Goal: Task Accomplishment & Management: Complete application form

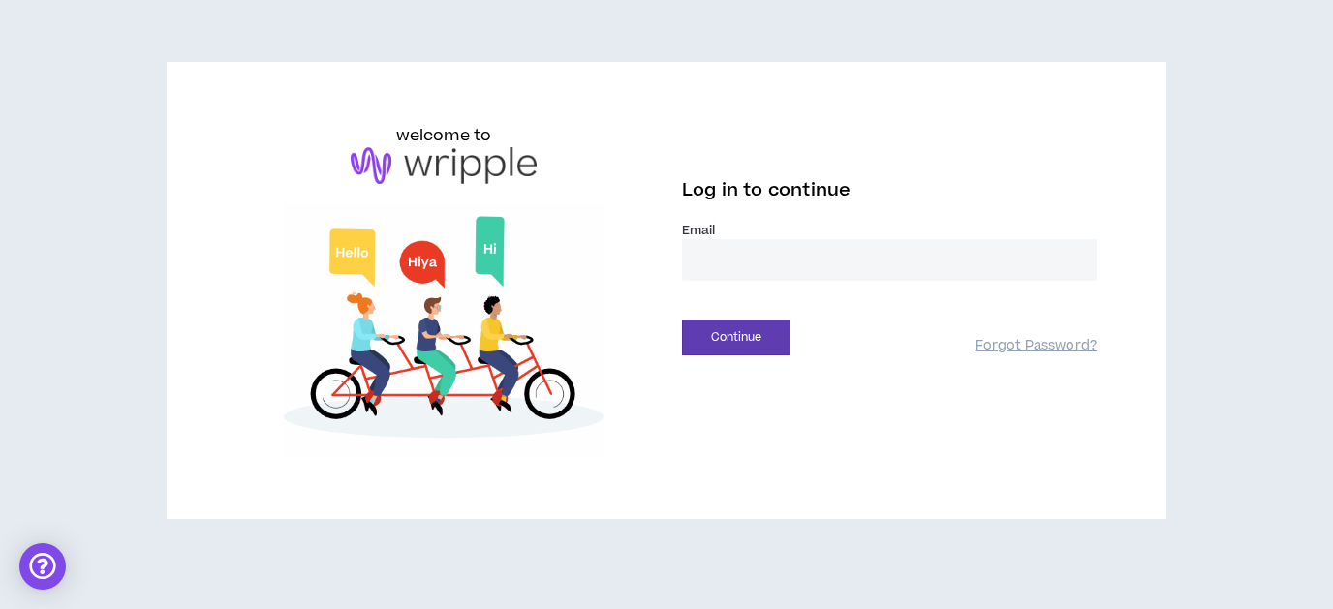
click at [753, 266] on input "email" at bounding box center [889, 260] width 415 height 42
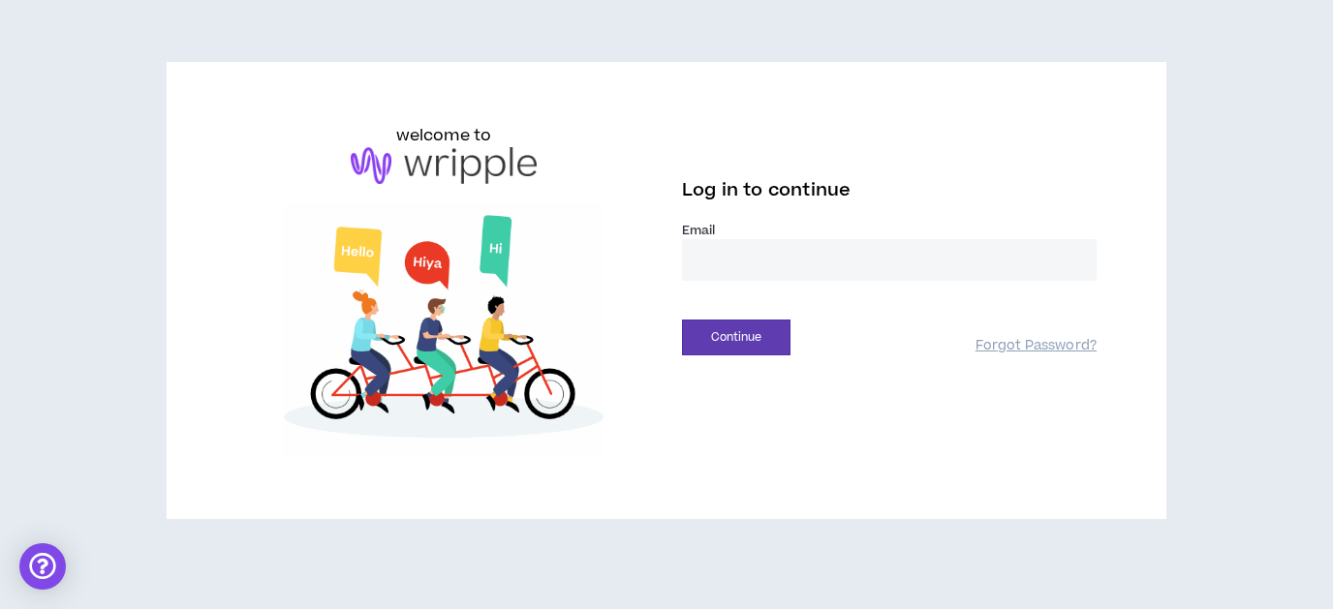
click at [740, 259] on input "email" at bounding box center [889, 260] width 415 height 42
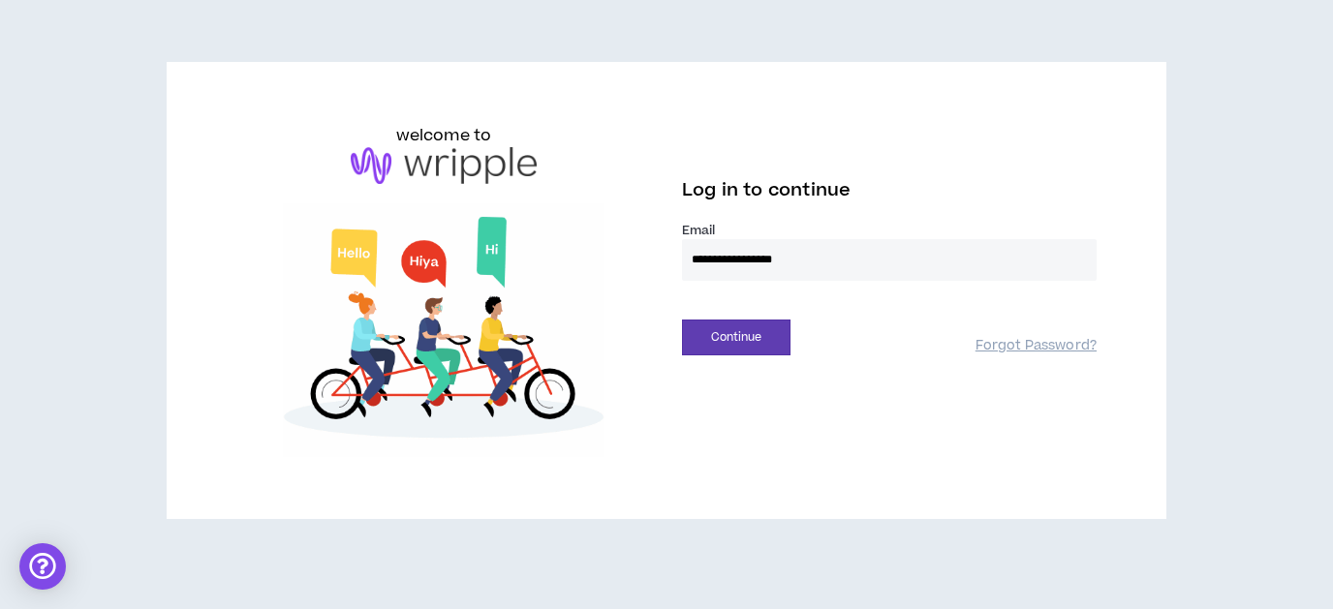
type input "**********"
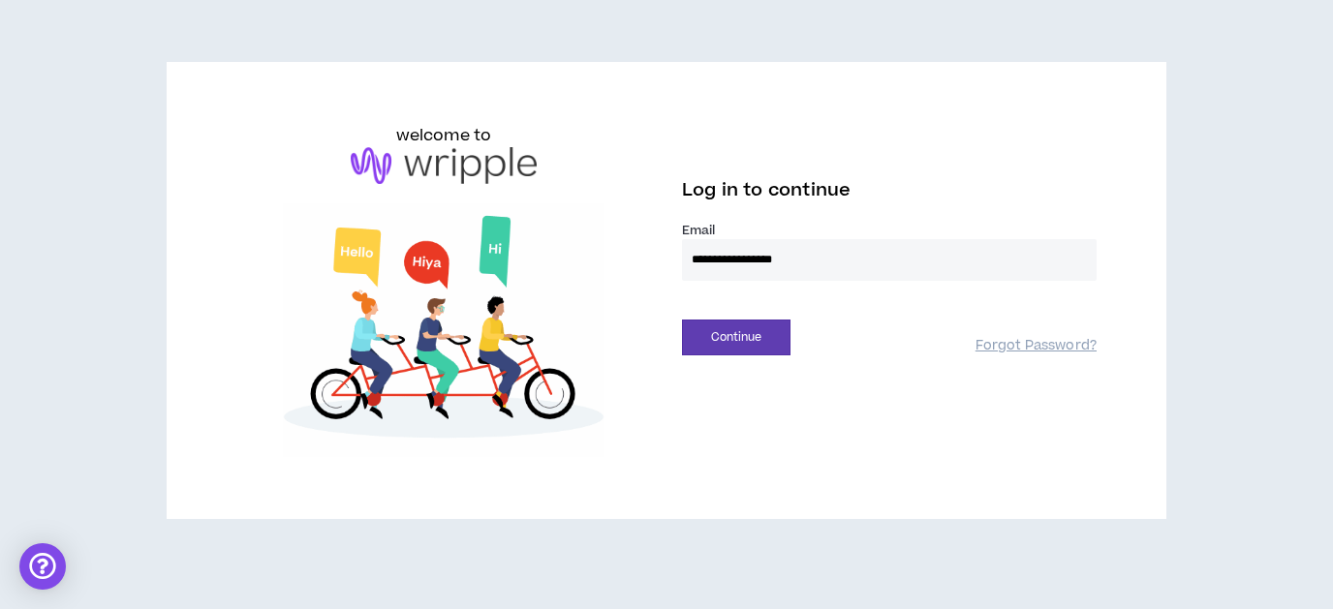
click at [682, 320] on button "Continue" at bounding box center [736, 338] width 109 height 36
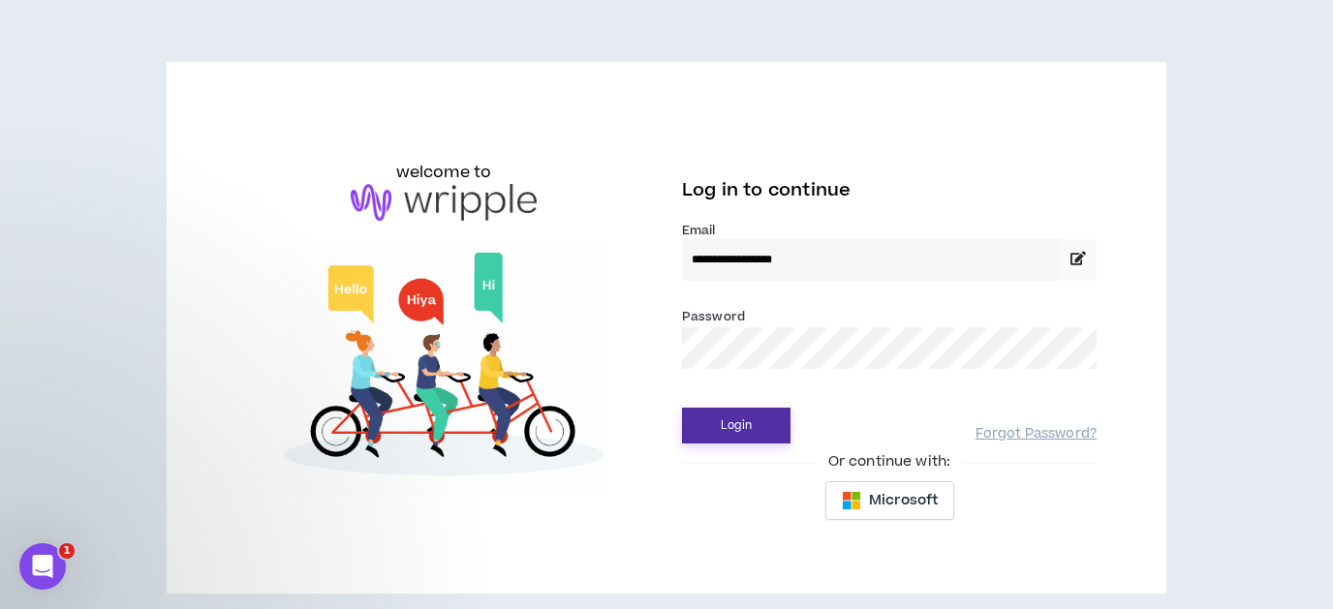
click at [756, 426] on button "Login" at bounding box center [736, 426] width 109 height 36
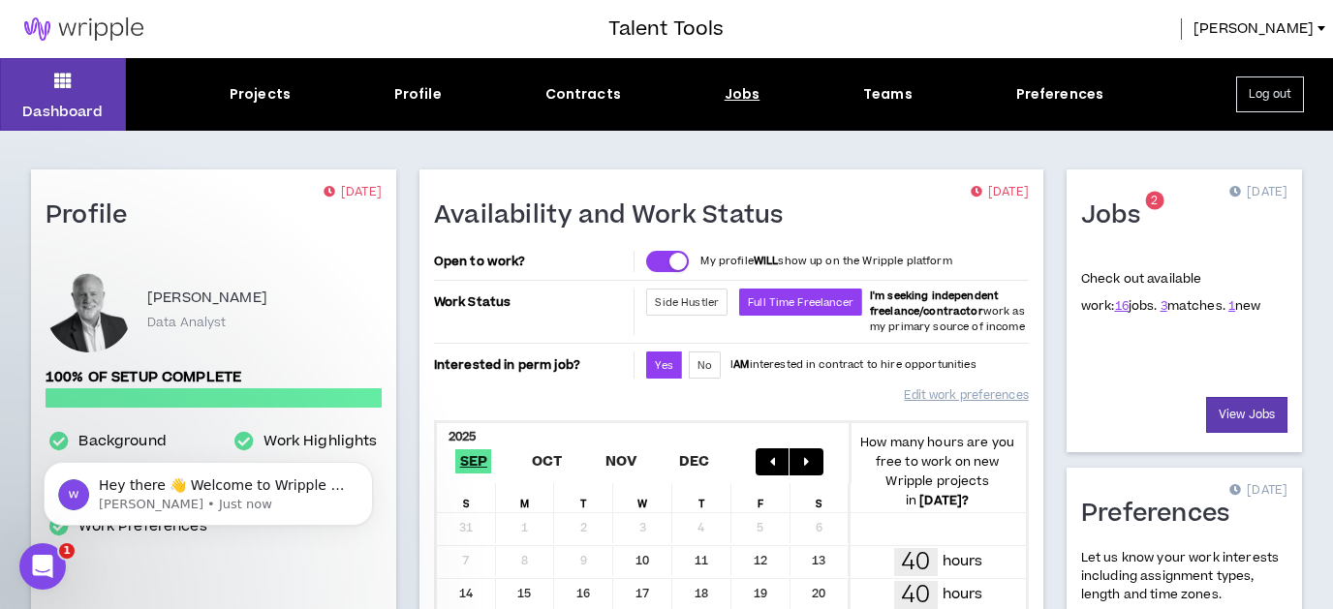
click at [743, 95] on div "Jobs" at bounding box center [743, 94] width 36 height 20
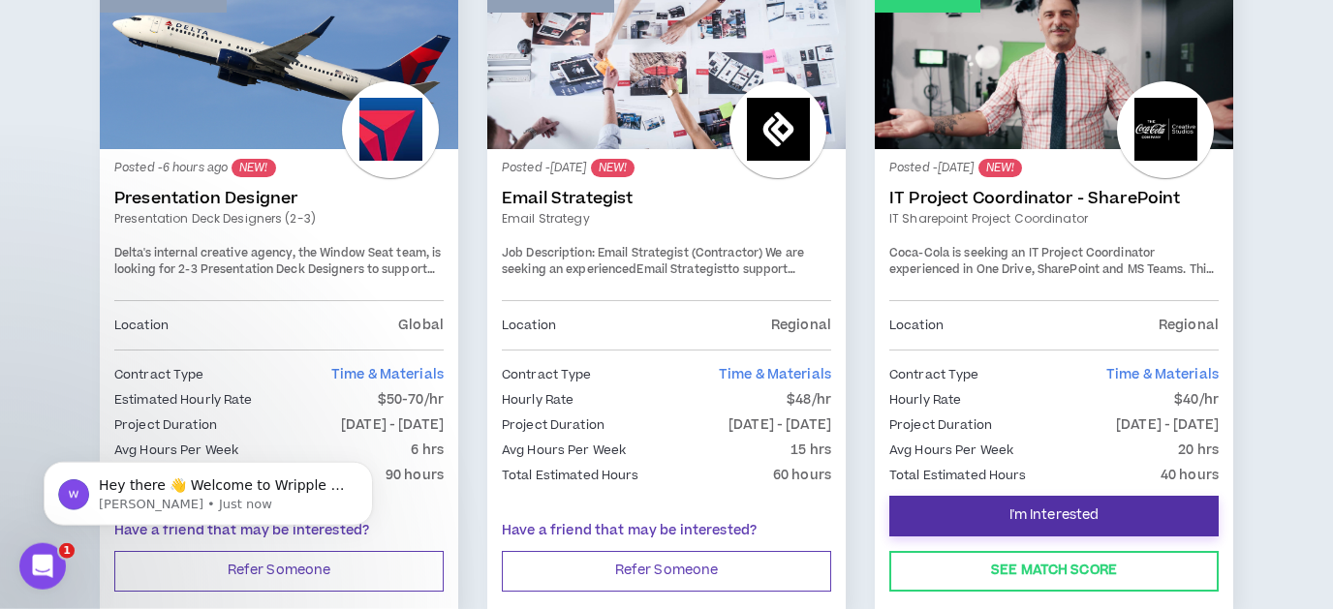
scroll to position [485, 0]
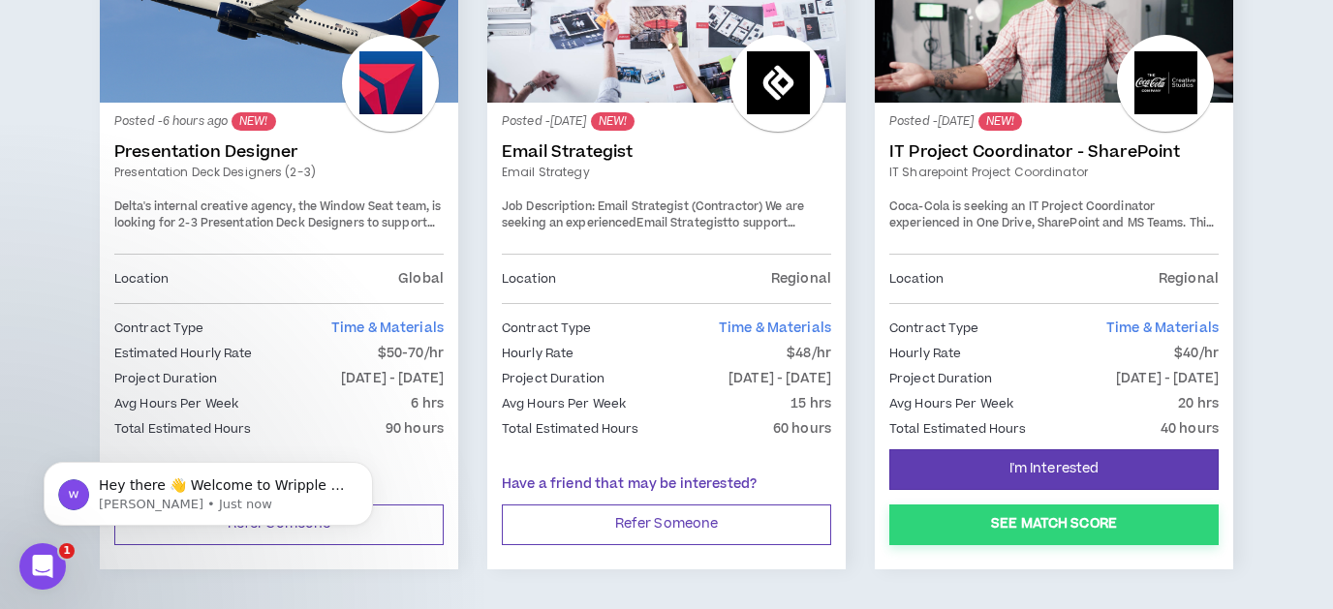
click at [1110, 526] on button "See Match Score" at bounding box center [1054, 525] width 329 height 41
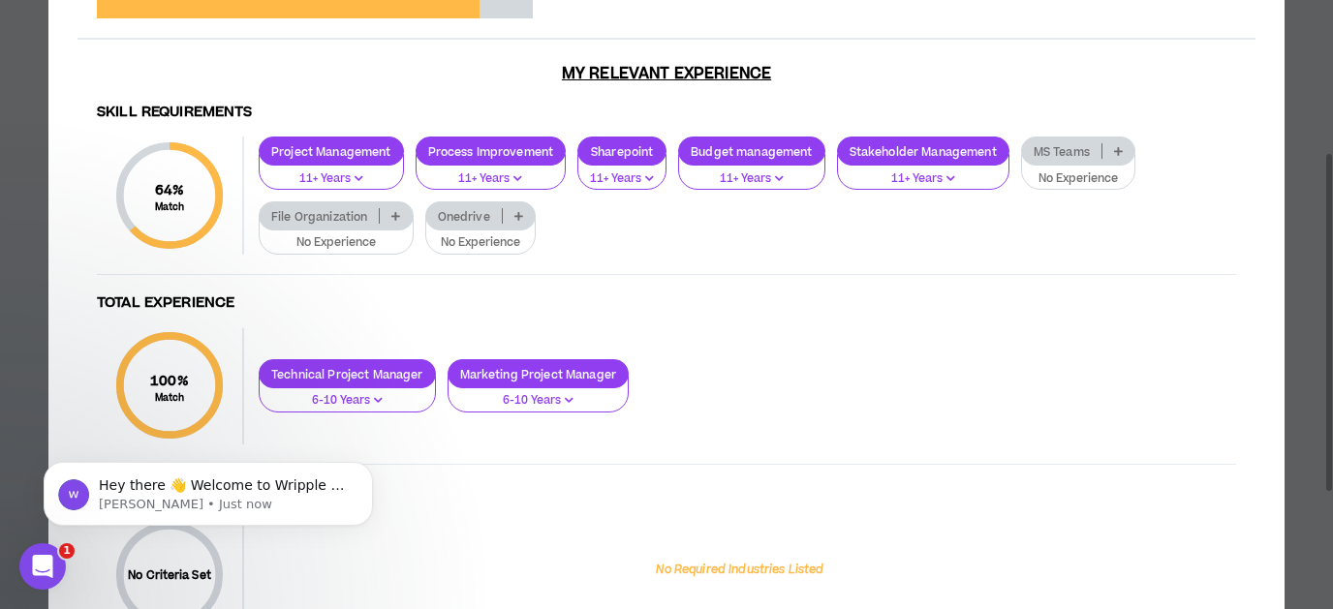
click at [394, 217] on icon at bounding box center [395, 216] width 9 height 10
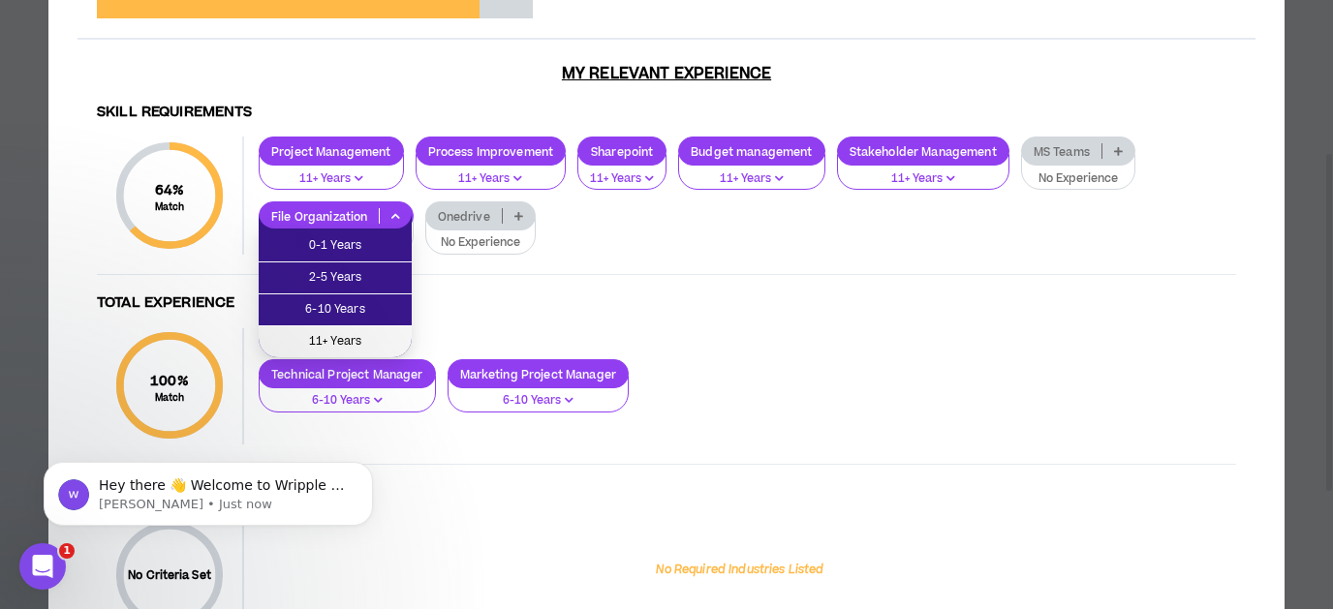
click at [337, 339] on span "11+ Years" at bounding box center [335, 341] width 130 height 21
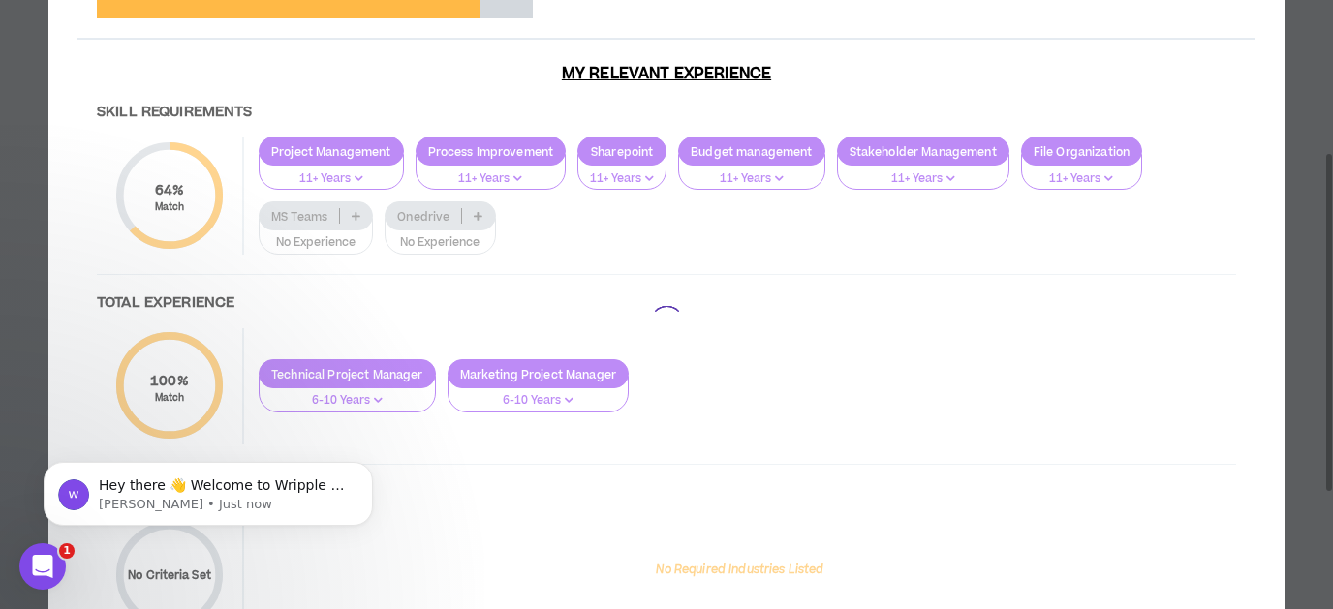
click at [478, 209] on div at bounding box center [667, 323] width 1178 height 699
click at [482, 212] on div at bounding box center [667, 323] width 1178 height 699
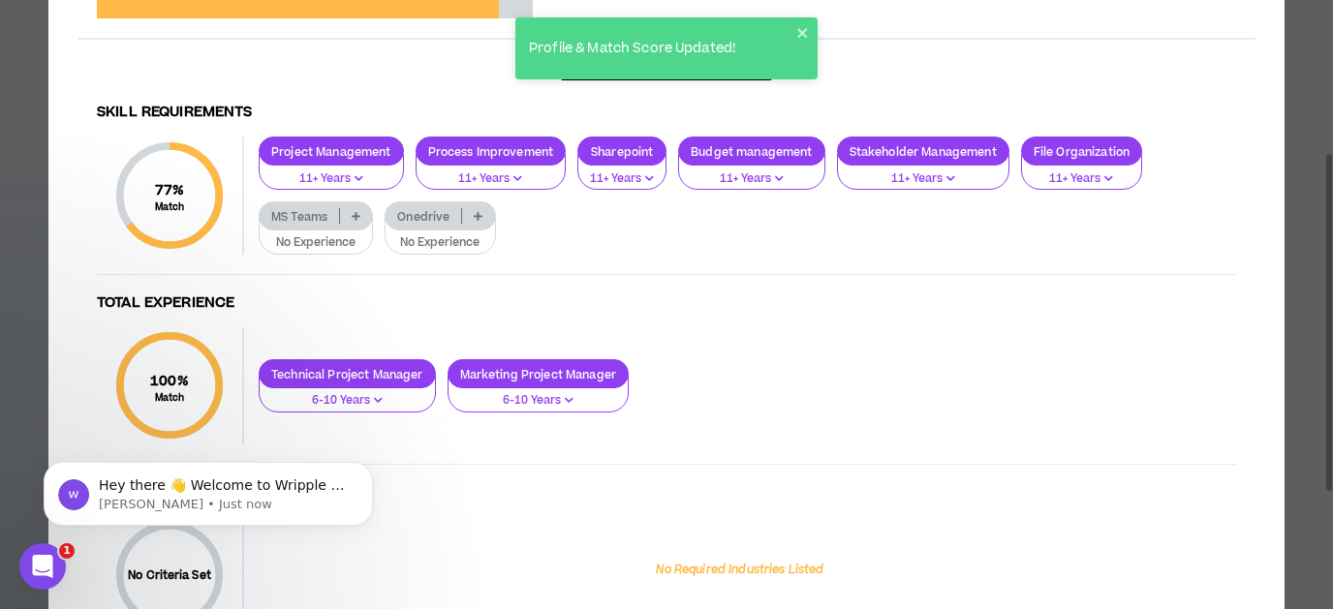
click at [477, 211] on icon at bounding box center [478, 216] width 9 height 10
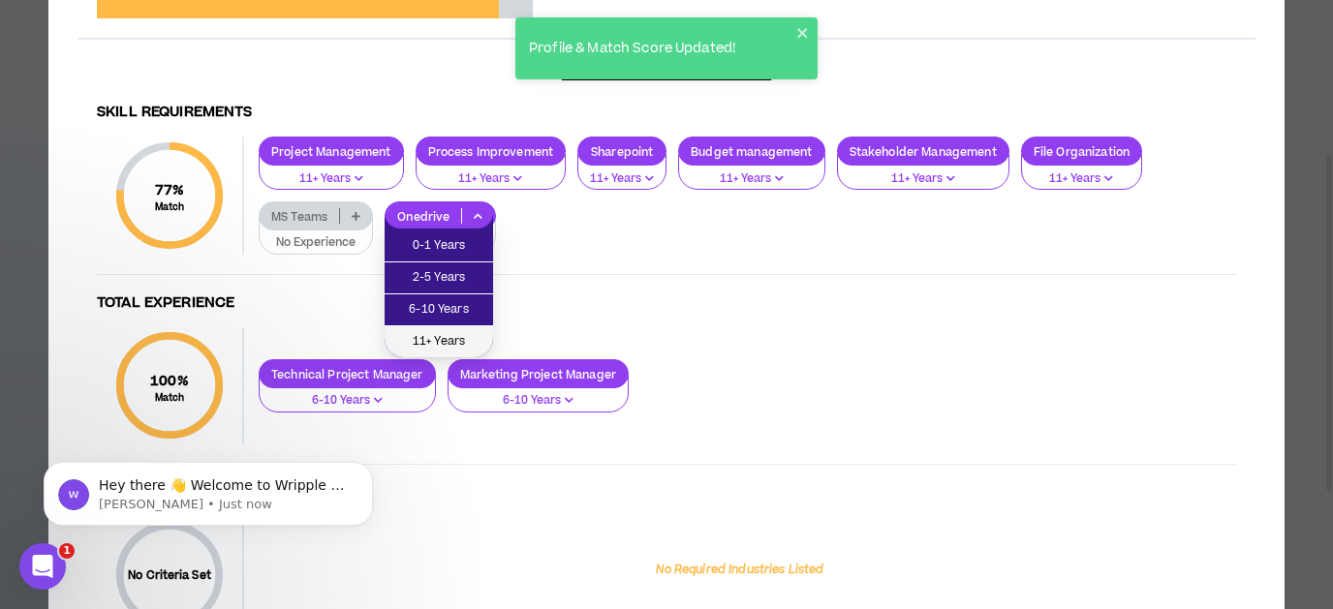
click at [467, 332] on span "11+ Years" at bounding box center [438, 341] width 85 height 21
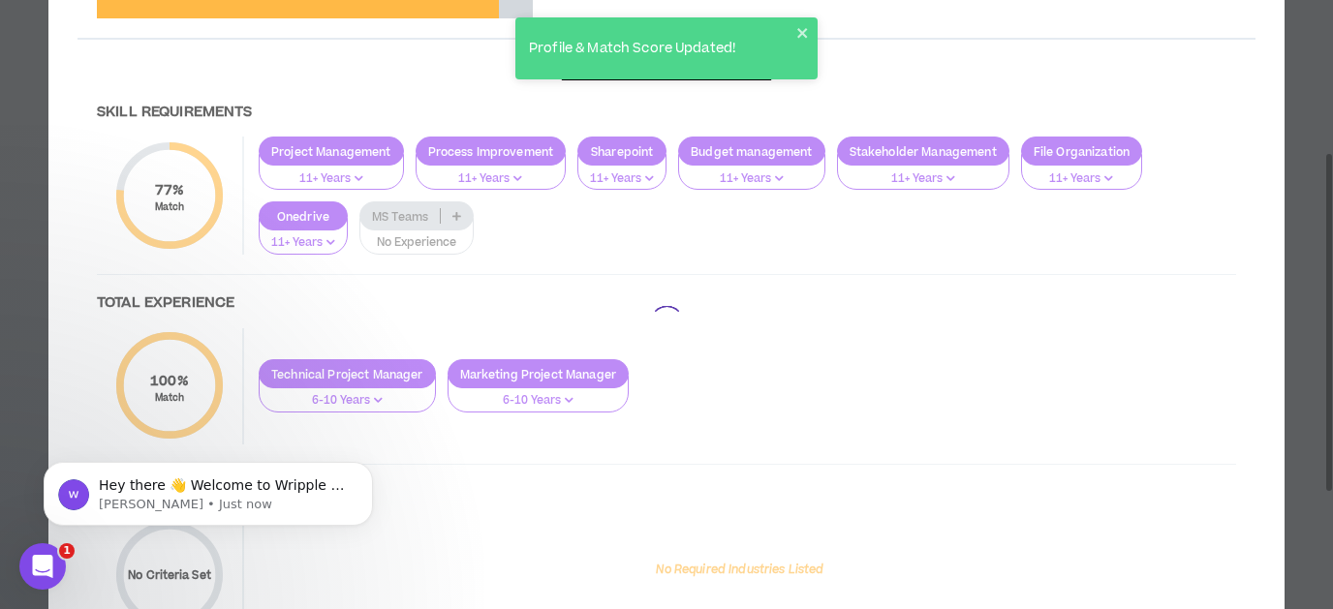
click at [458, 207] on div at bounding box center [667, 323] width 1178 height 699
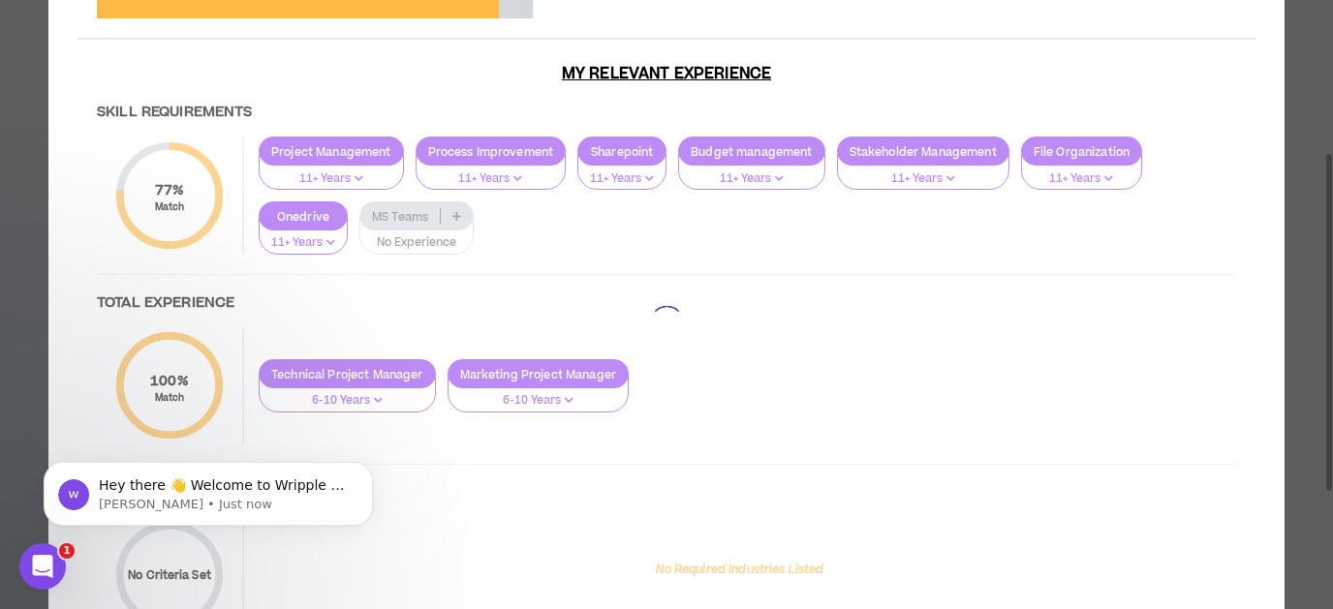
click at [457, 211] on div at bounding box center [667, 323] width 1178 height 699
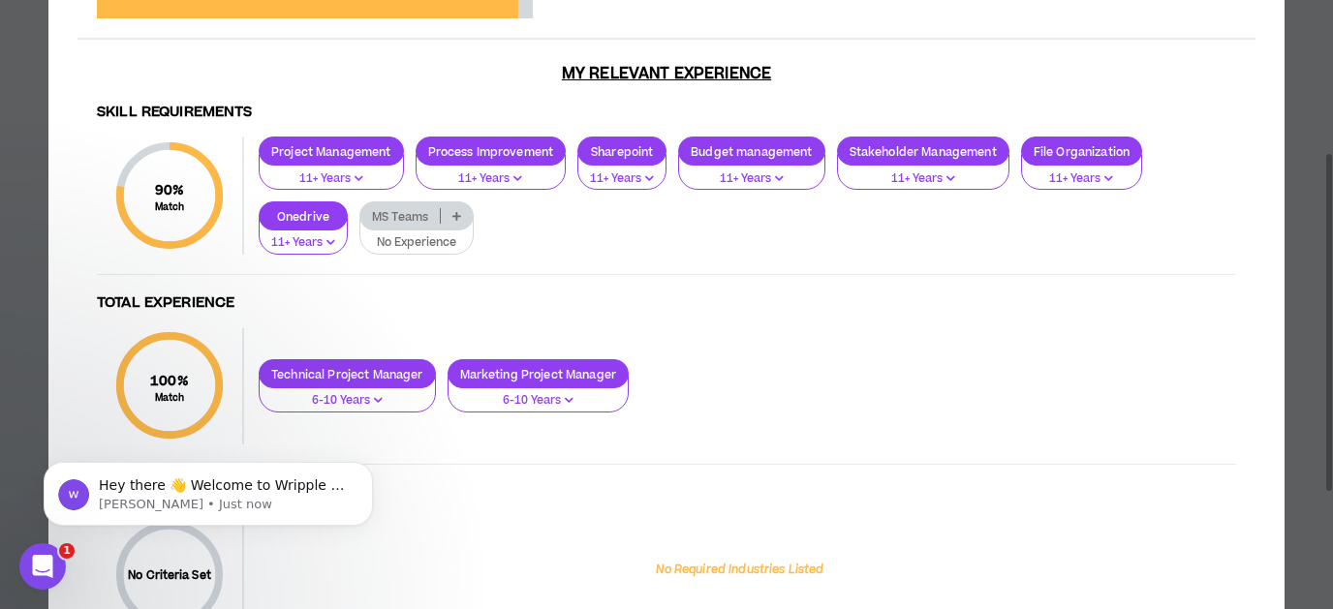
click at [457, 216] on icon at bounding box center [457, 216] width 9 height 10
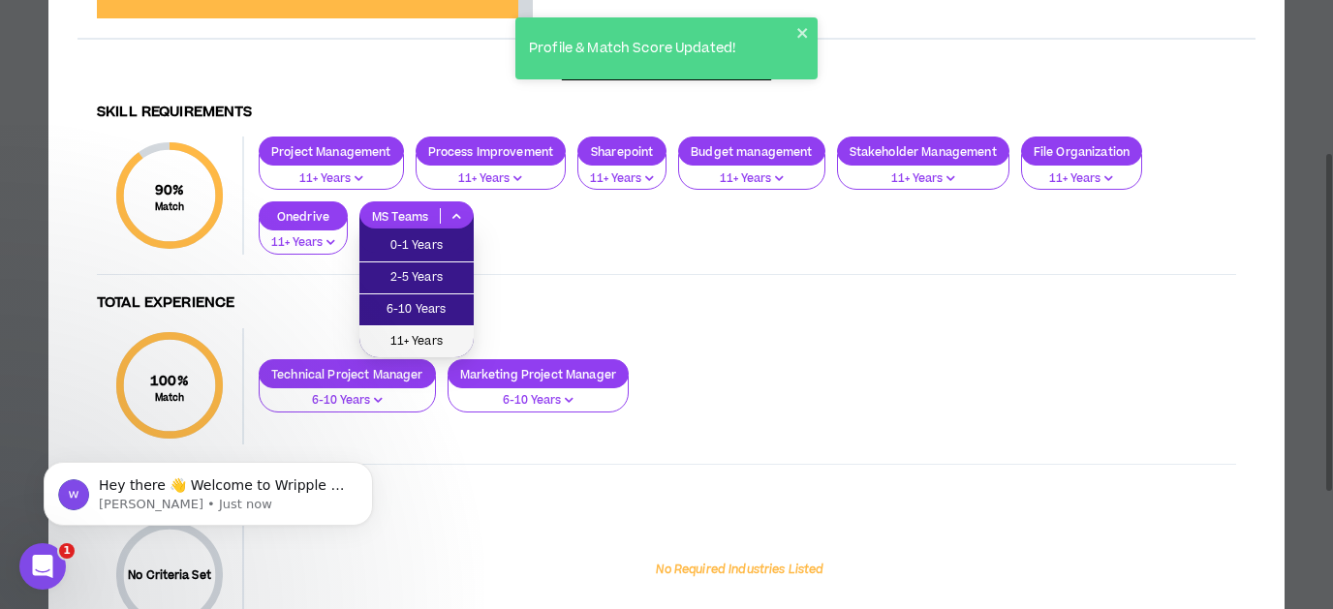
click at [439, 334] on span "11+ Years" at bounding box center [416, 341] width 91 height 21
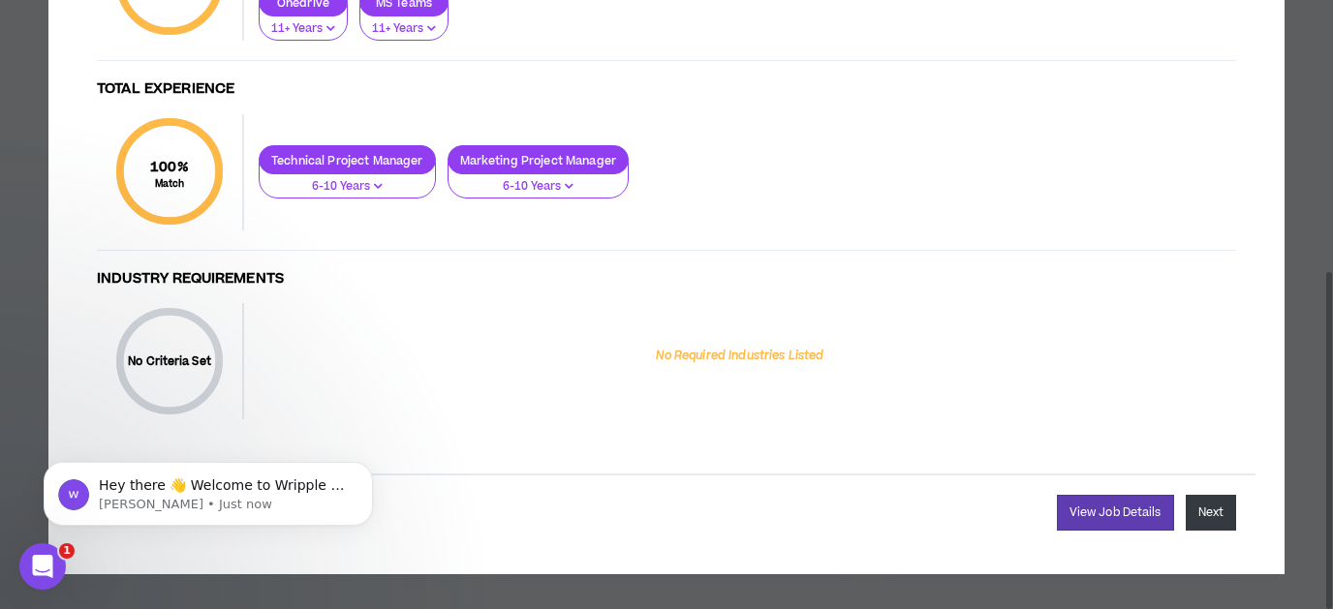
click at [1202, 506] on button "Next" at bounding box center [1211, 513] width 50 height 36
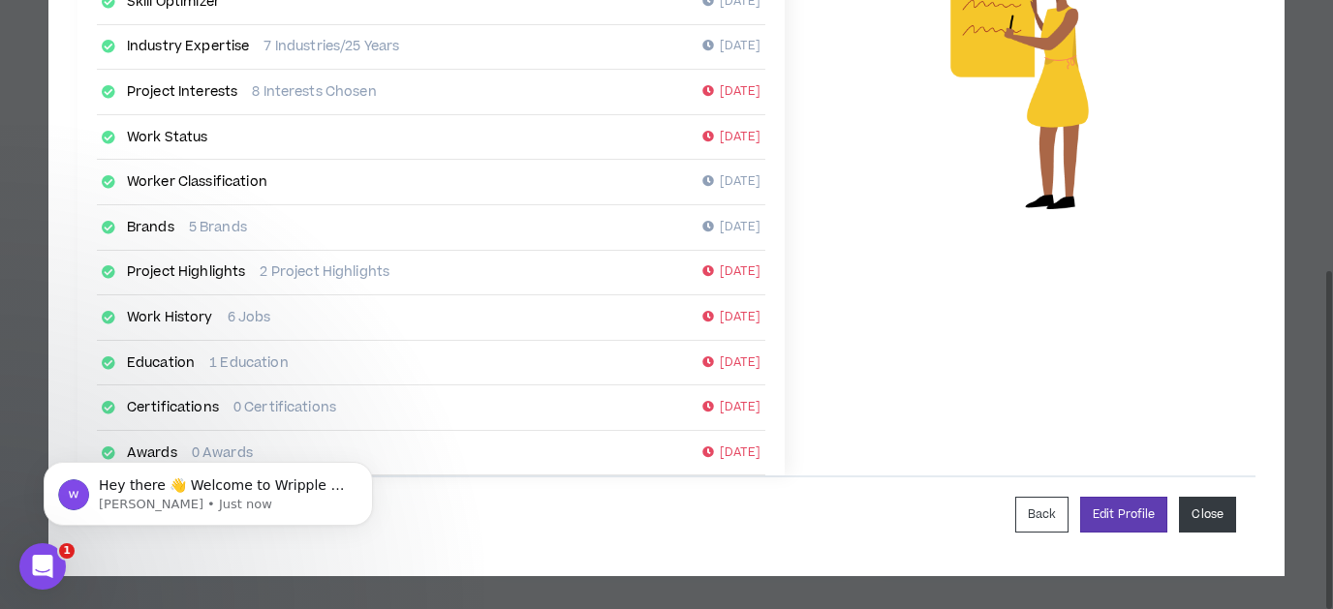
click at [1202, 504] on button "Close" at bounding box center [1207, 515] width 57 height 36
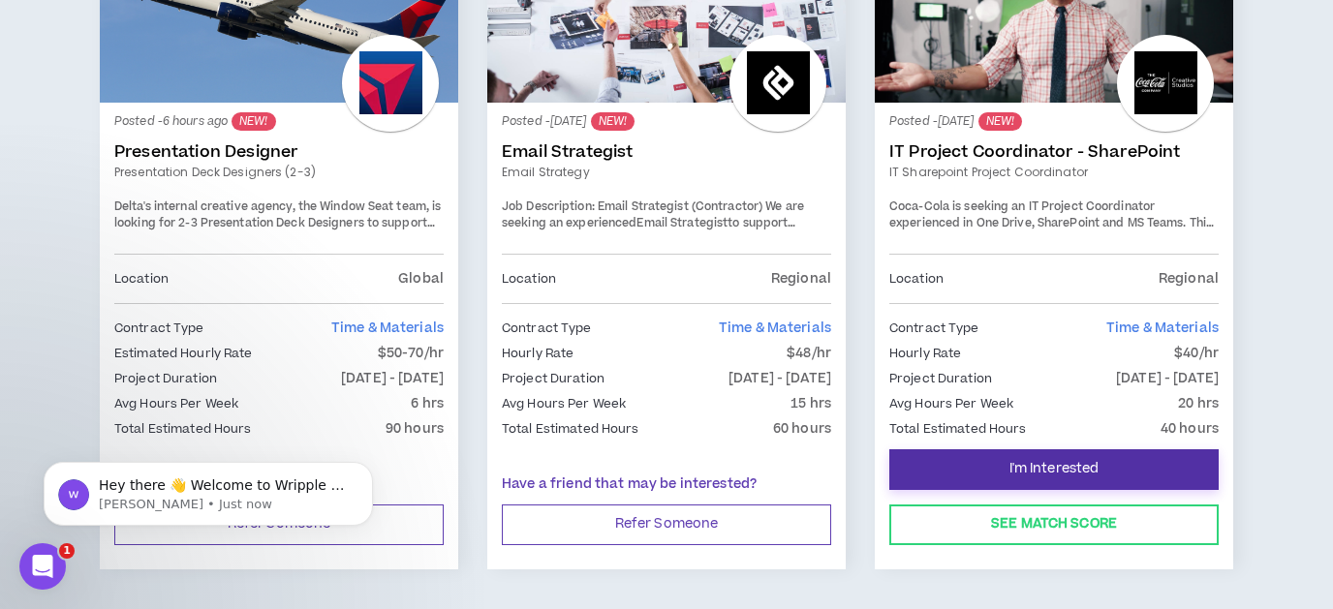
click at [1080, 461] on span "I'm Interested" at bounding box center [1055, 469] width 90 height 18
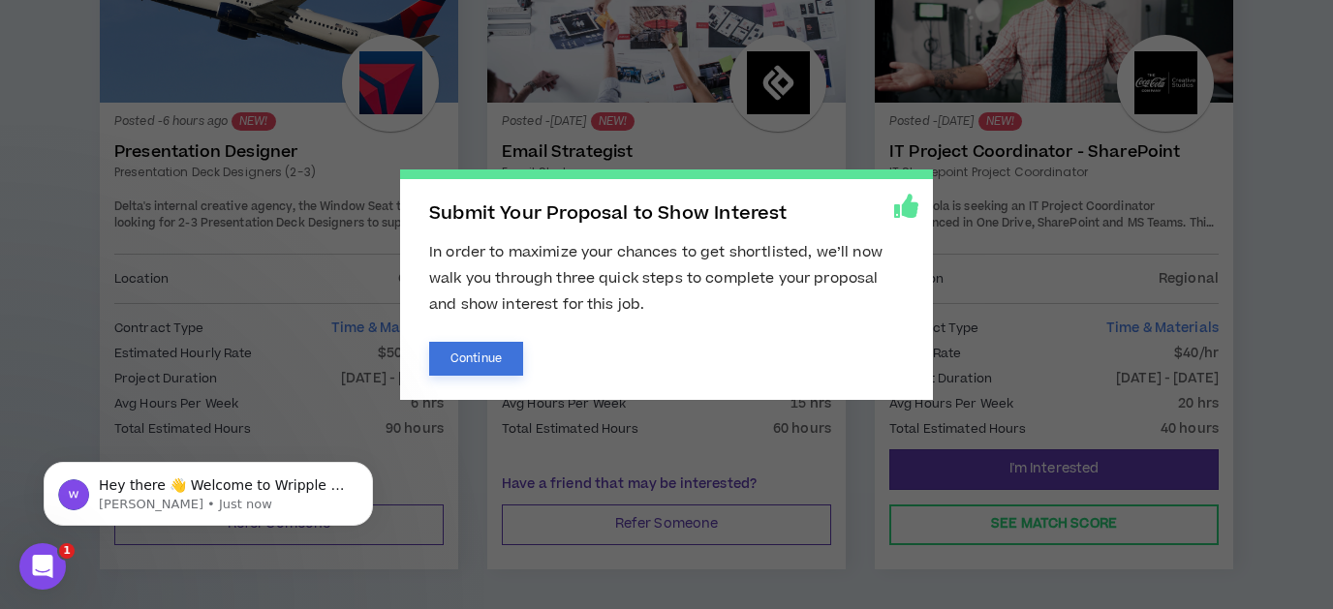
click at [466, 359] on button "Continue" at bounding box center [476, 359] width 94 height 34
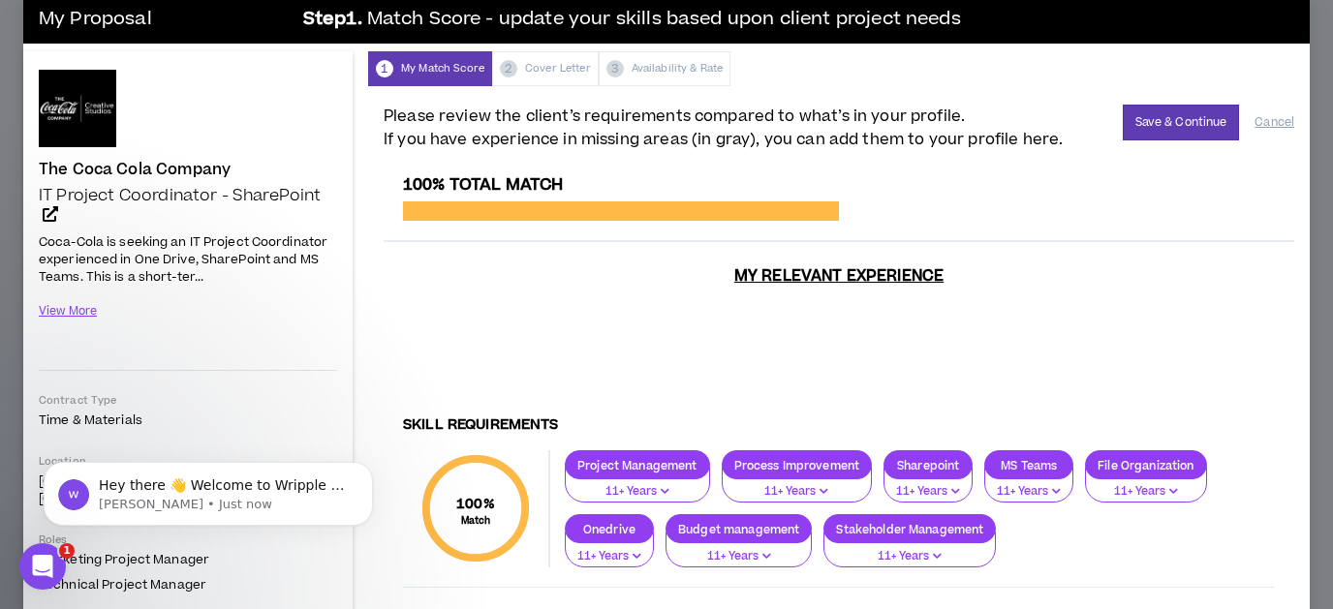
scroll to position [21, 0]
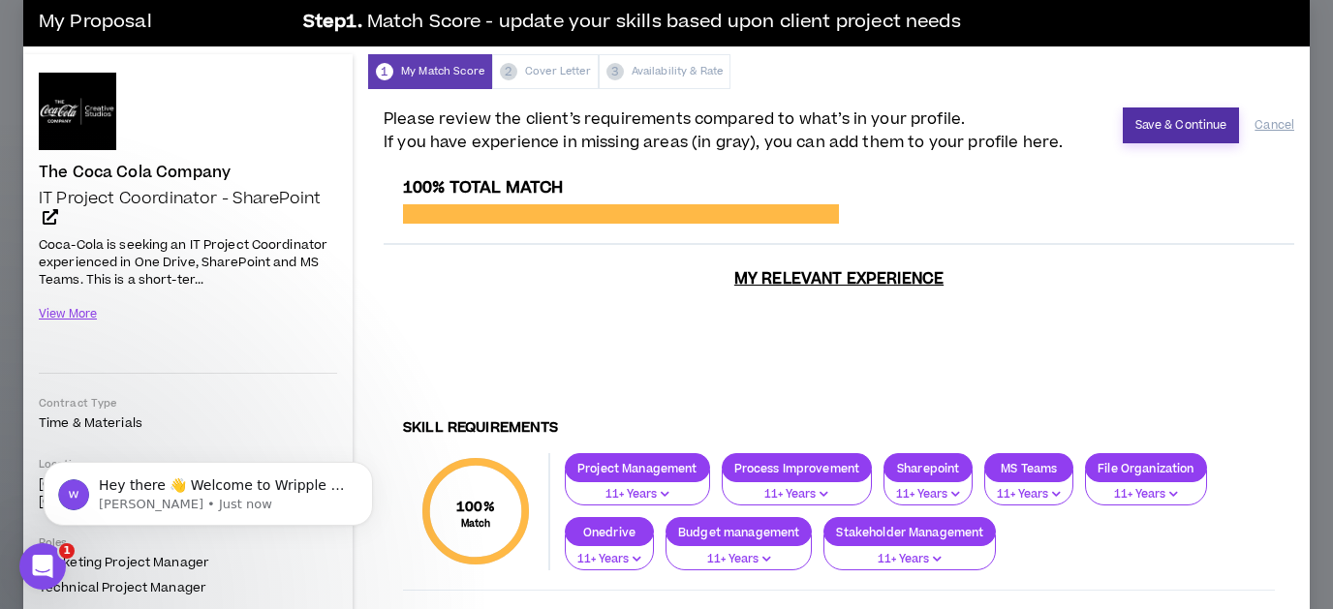
click at [1163, 129] on button "Save & Continue" at bounding box center [1181, 126] width 117 height 36
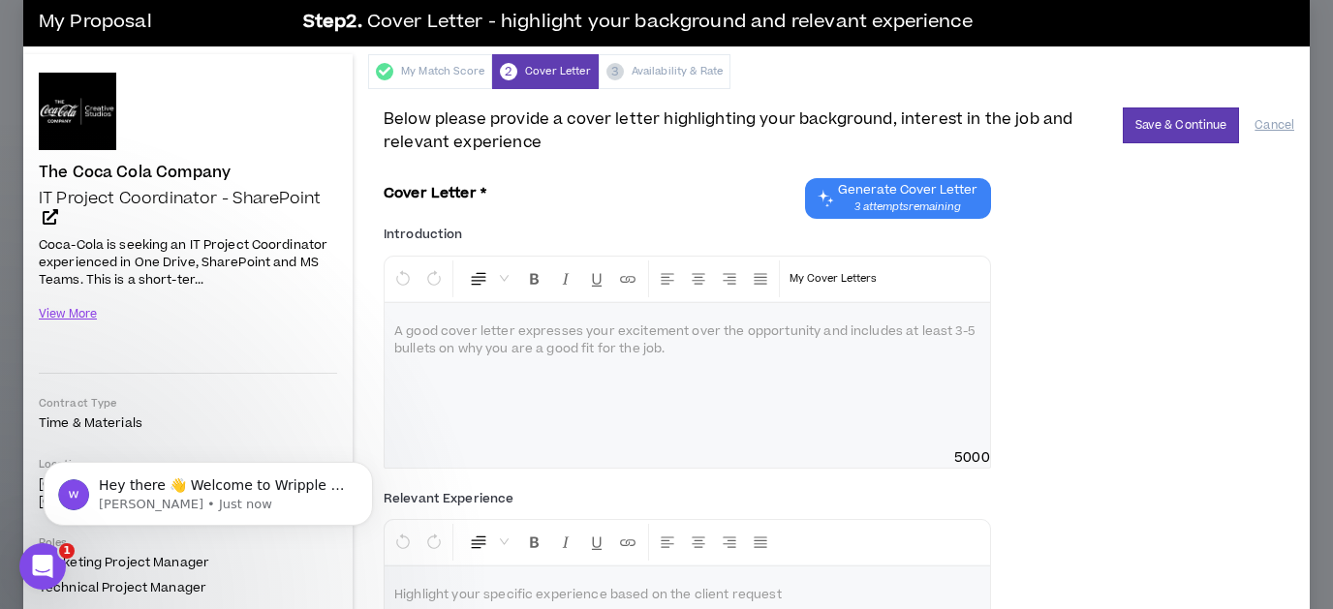
click at [907, 183] on span "Generate Cover Letter" at bounding box center [908, 190] width 140 height 16
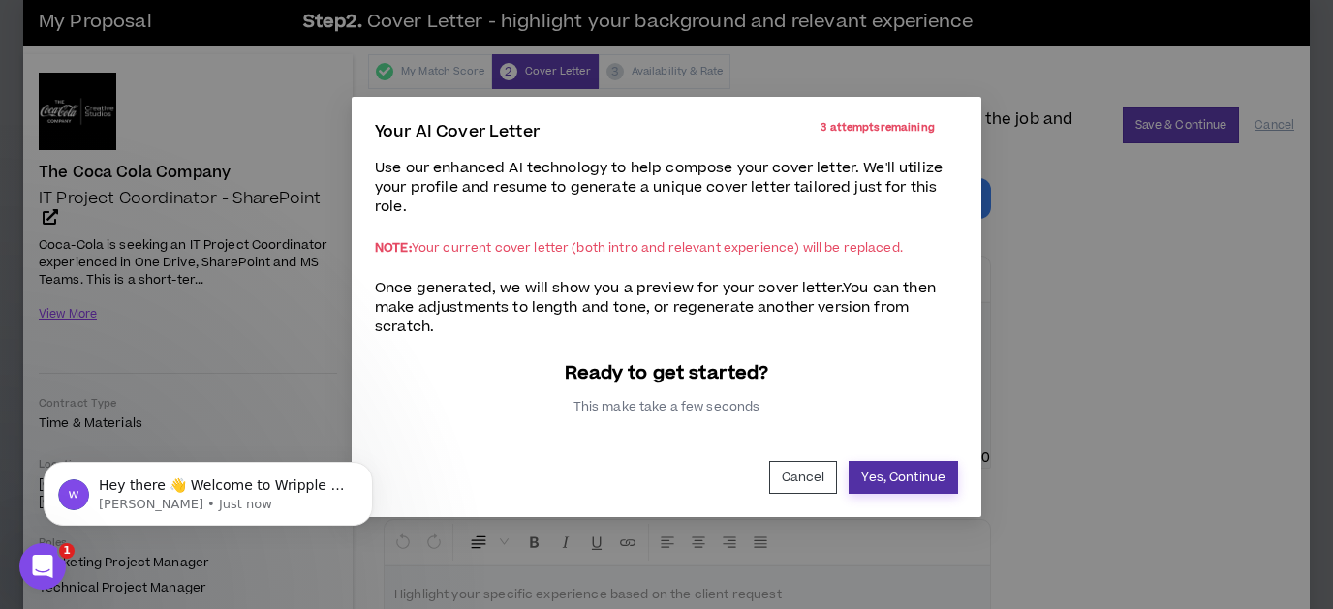
click at [898, 476] on button "Yes, Continue" at bounding box center [903, 477] width 109 height 33
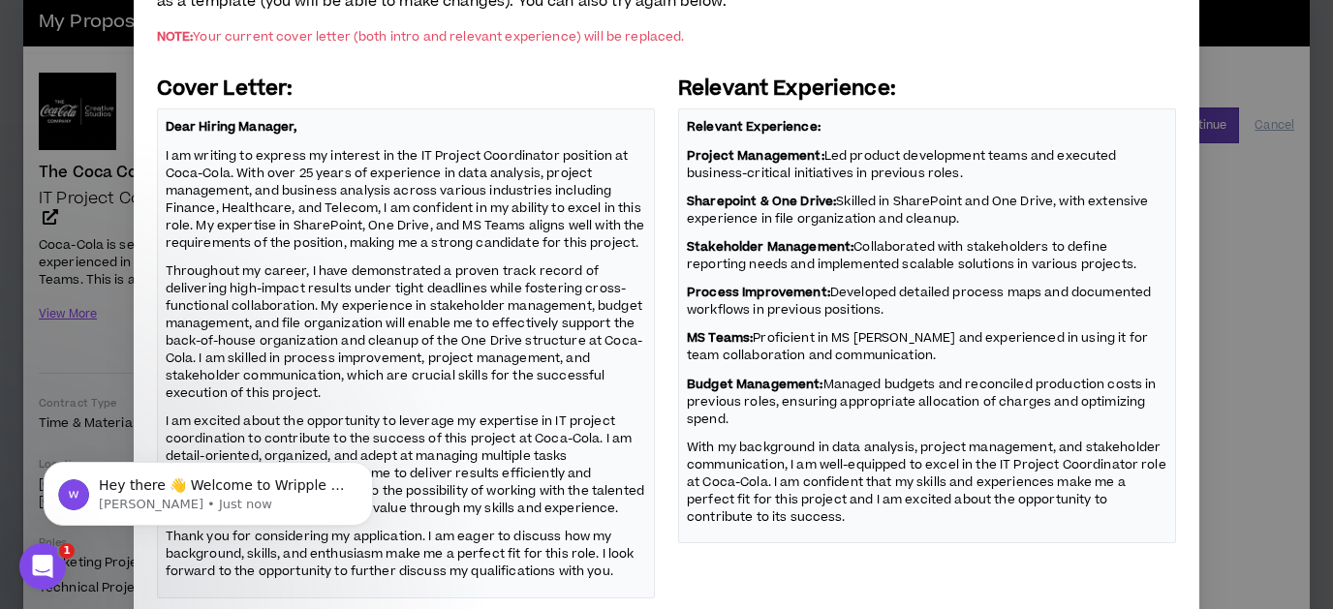
scroll to position [311, 0]
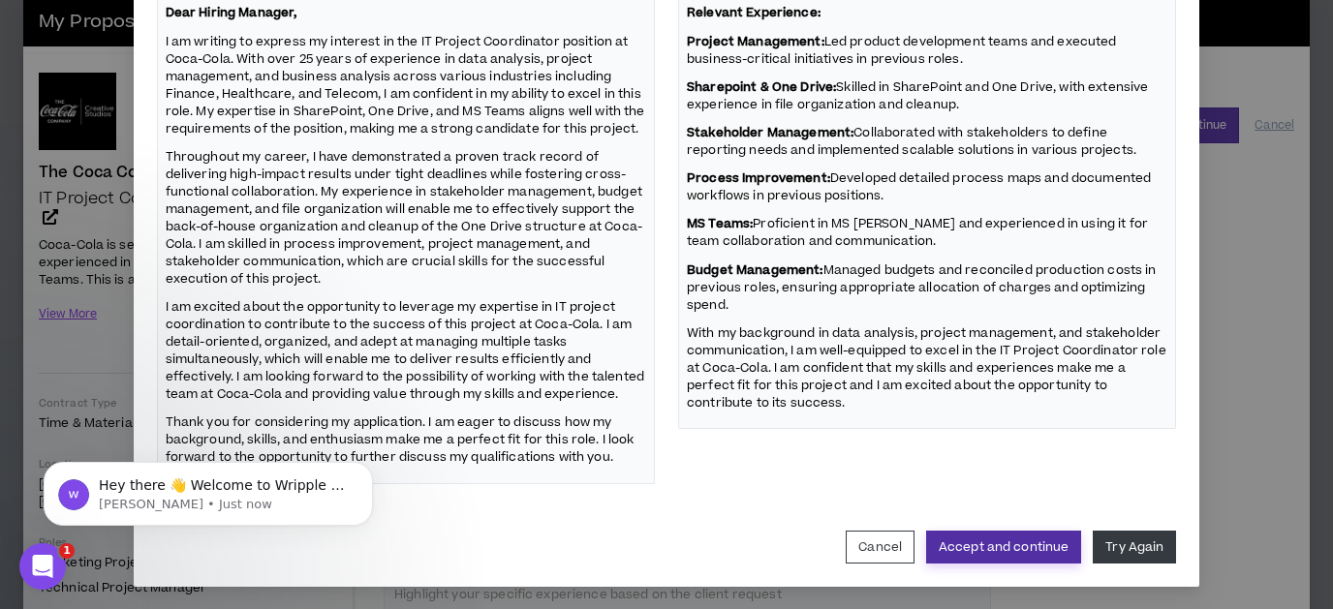
click at [1046, 543] on button "Accept and continue" at bounding box center [1003, 547] width 155 height 33
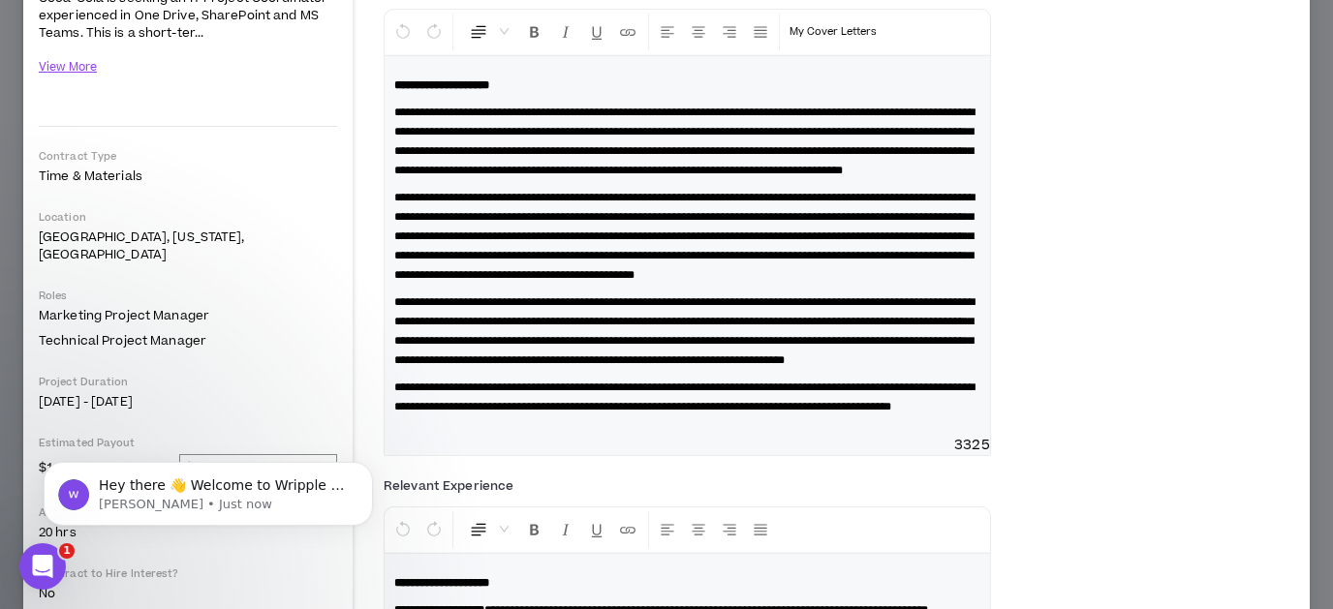
scroll to position [61, 0]
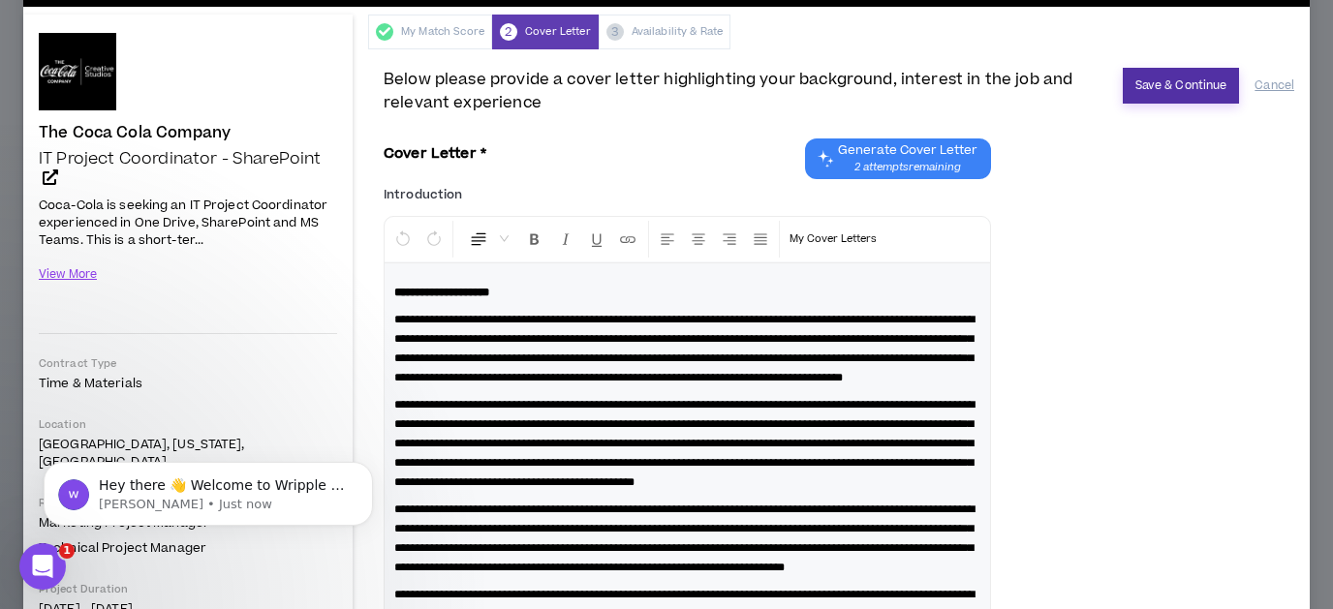
click at [1170, 87] on button "Save & Continue" at bounding box center [1181, 86] width 117 height 36
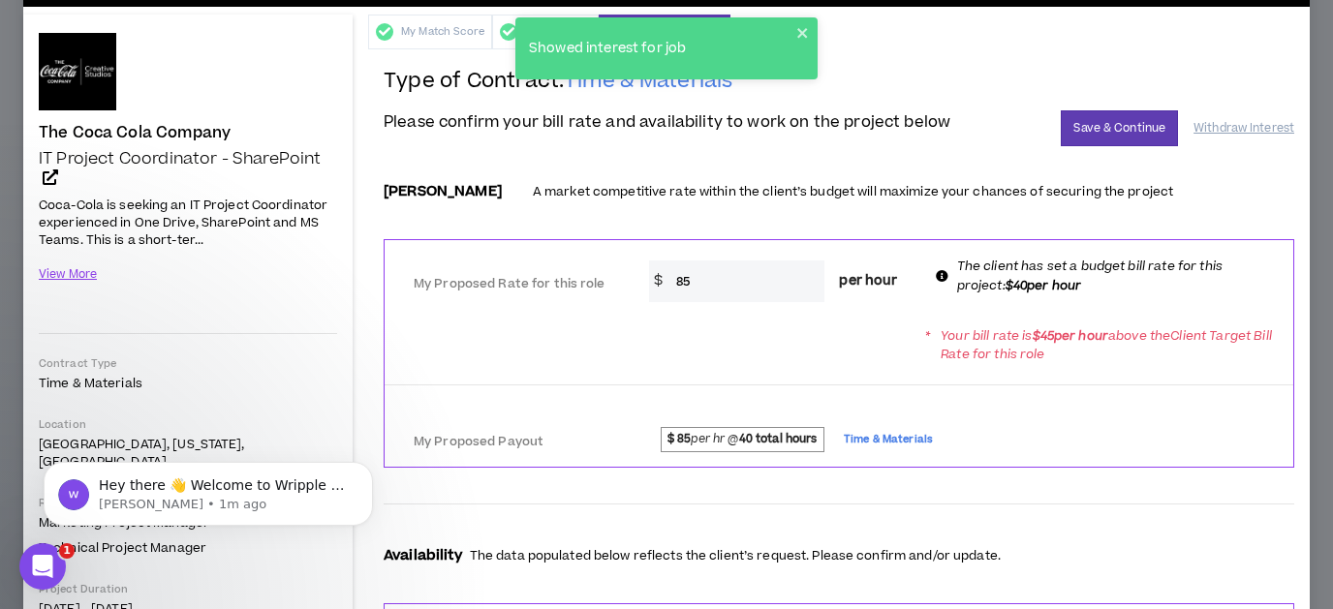
drag, startPoint x: 706, startPoint y: 280, endPoint x: 631, endPoint y: 273, distance: 75.9
click at [667, 273] on input "85" at bounding box center [746, 282] width 159 height 42
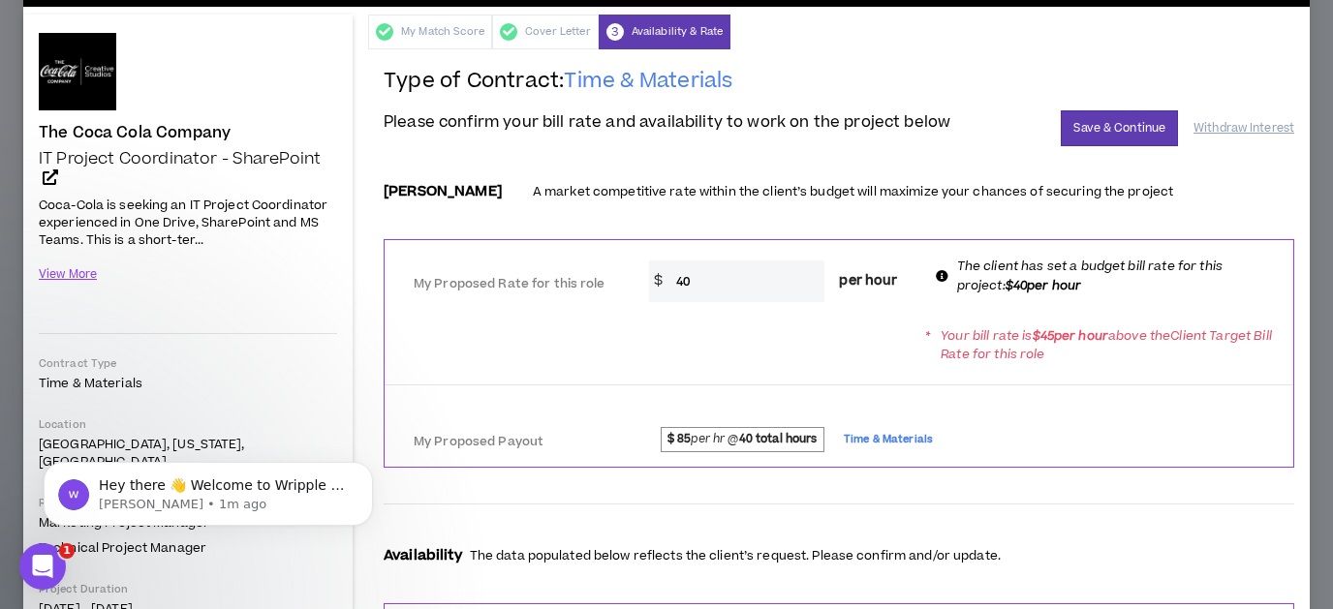
type input "40"
click at [796, 436] on strong "40 total hours" at bounding box center [778, 439] width 78 height 16
click at [791, 273] on input "40" at bounding box center [746, 282] width 159 height 42
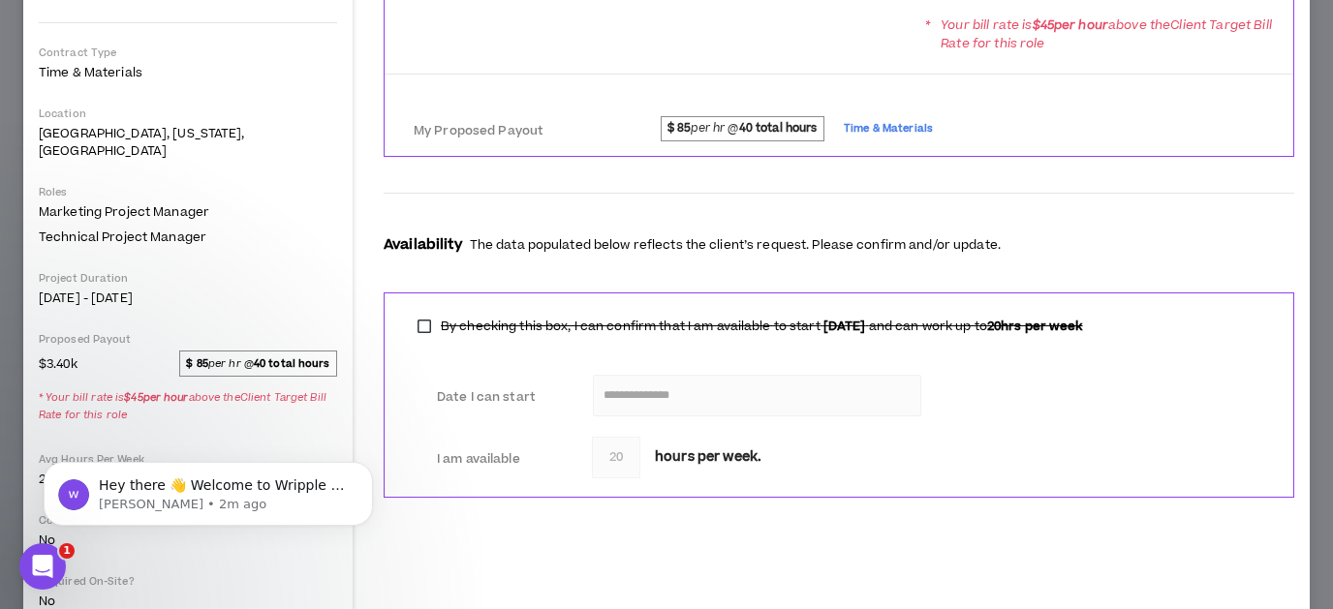
click at [768, 126] on strong "40 total hours" at bounding box center [778, 128] width 78 height 16
click at [198, 357] on strong "$ 85" at bounding box center [196, 364] width 21 height 15
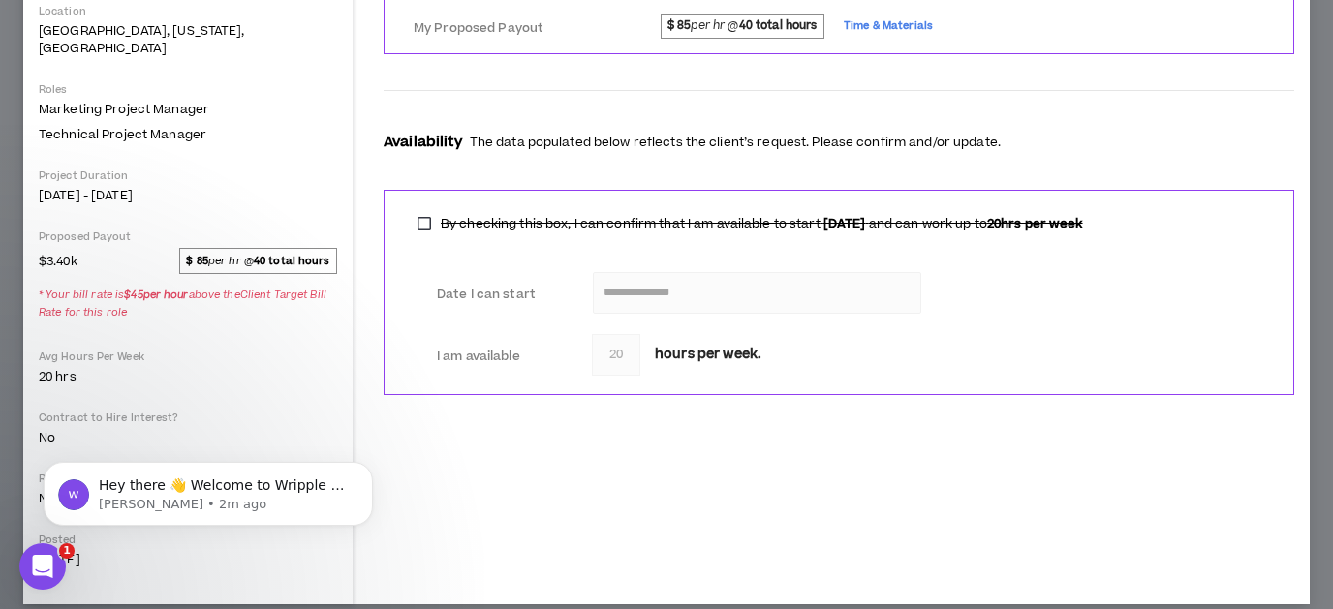
scroll to position [153, 0]
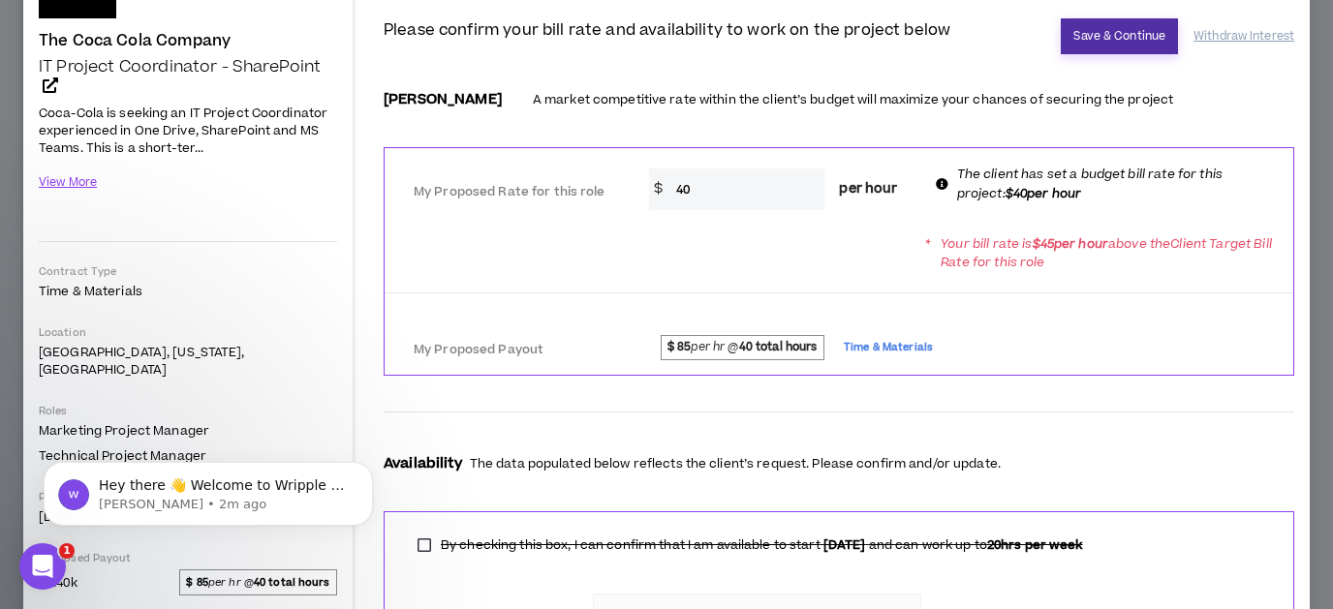
click at [1134, 31] on button "Save & Continue" at bounding box center [1119, 36] width 117 height 36
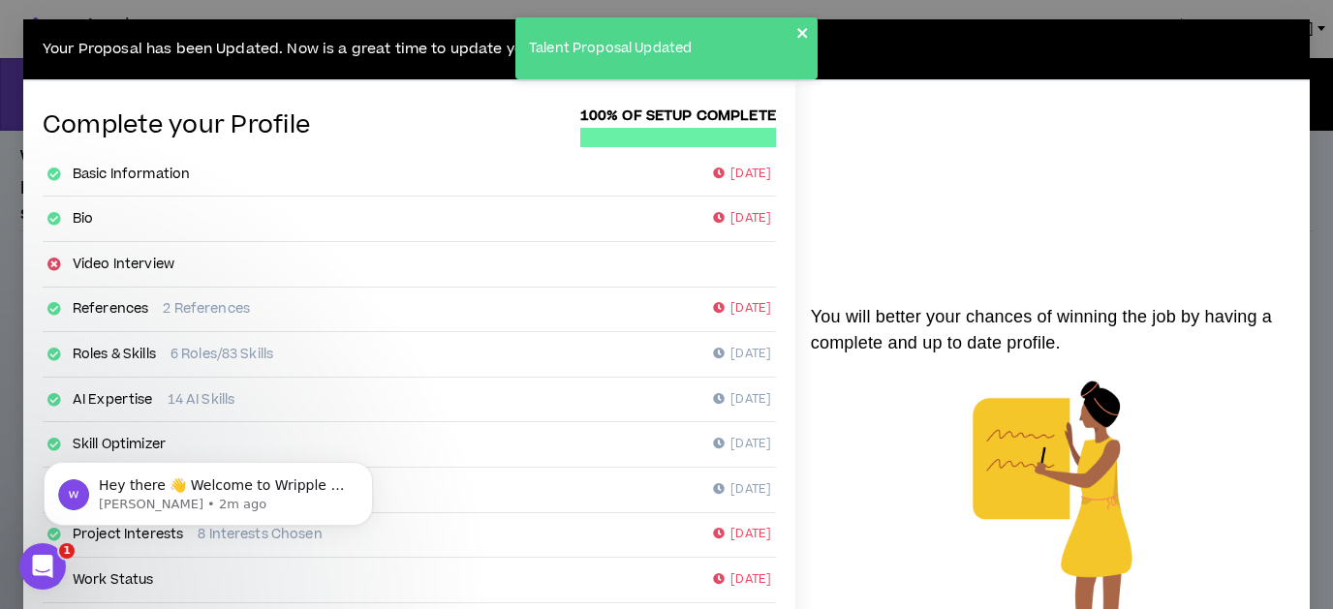
click at [806, 34] on icon "close" at bounding box center [803, 33] width 14 height 16
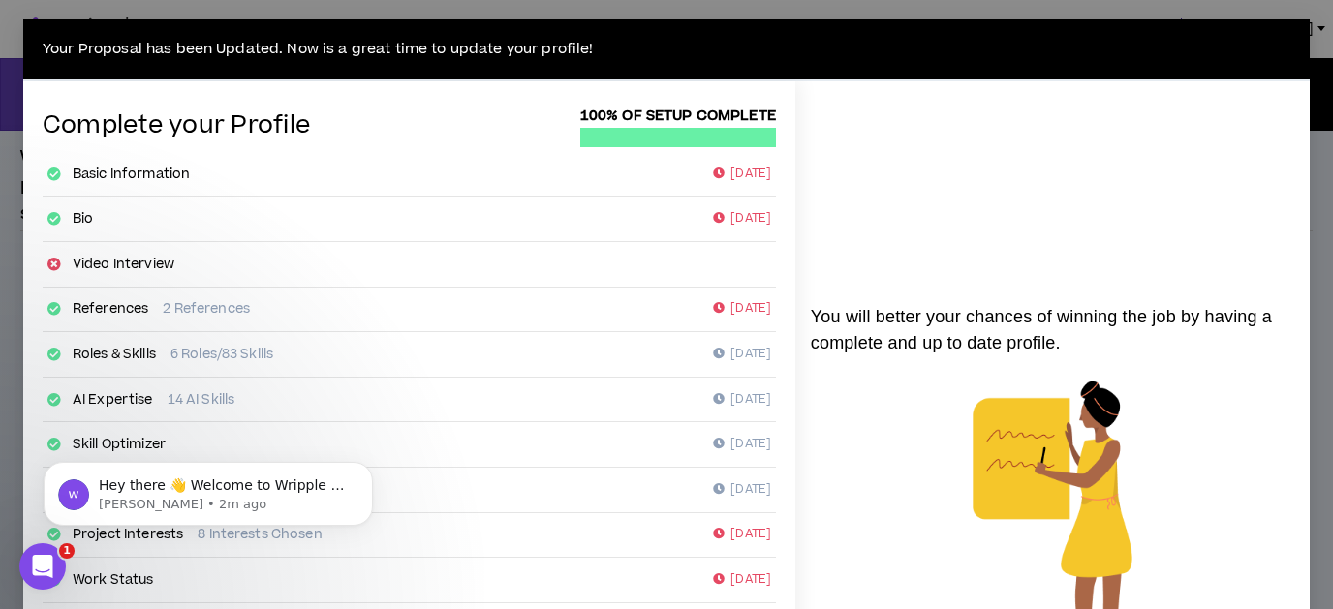
scroll to position [402, 0]
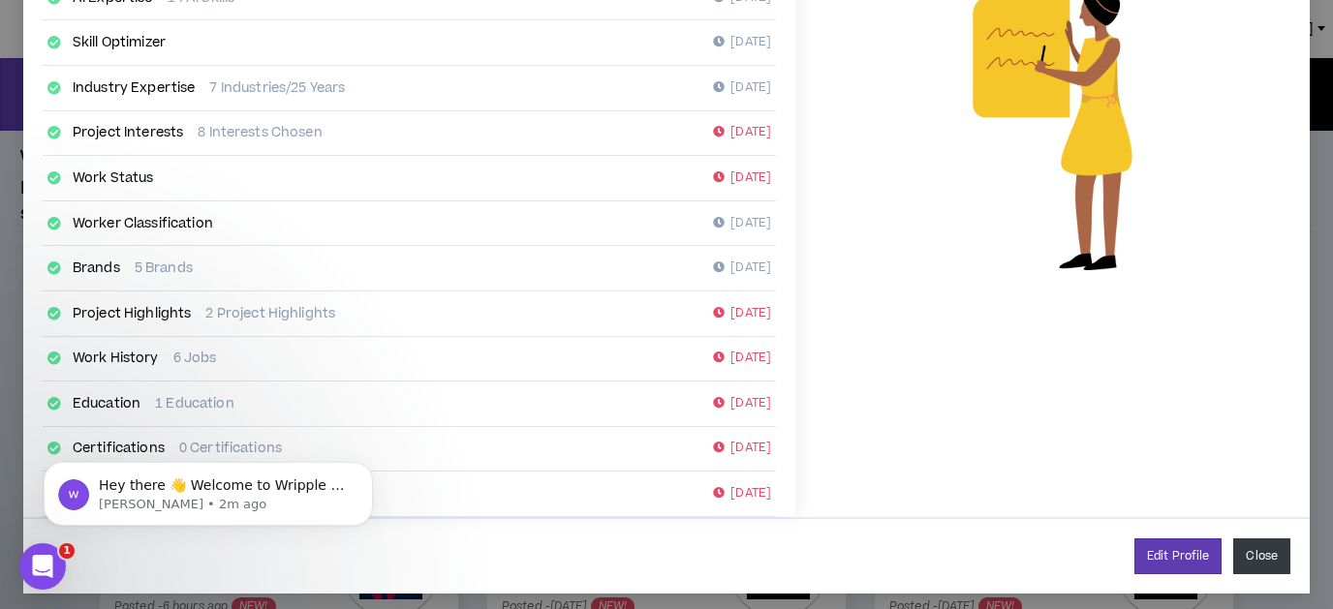
click at [1263, 550] on button "Close" at bounding box center [1261, 557] width 57 height 36
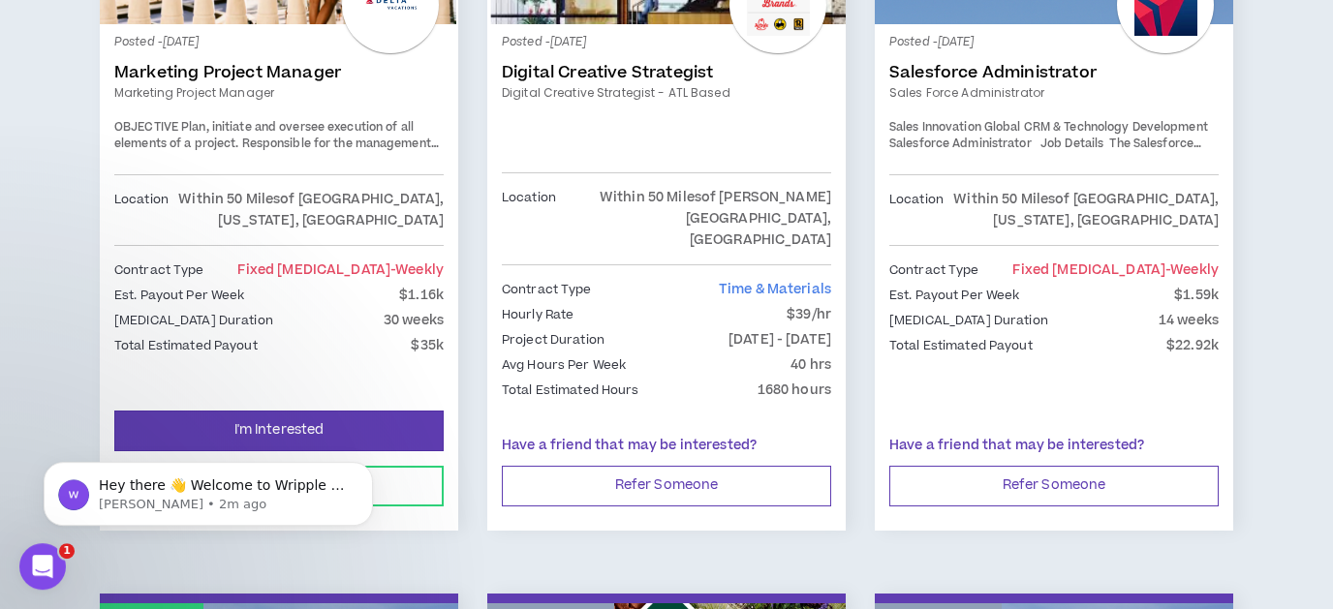
scroll to position [1319, 0]
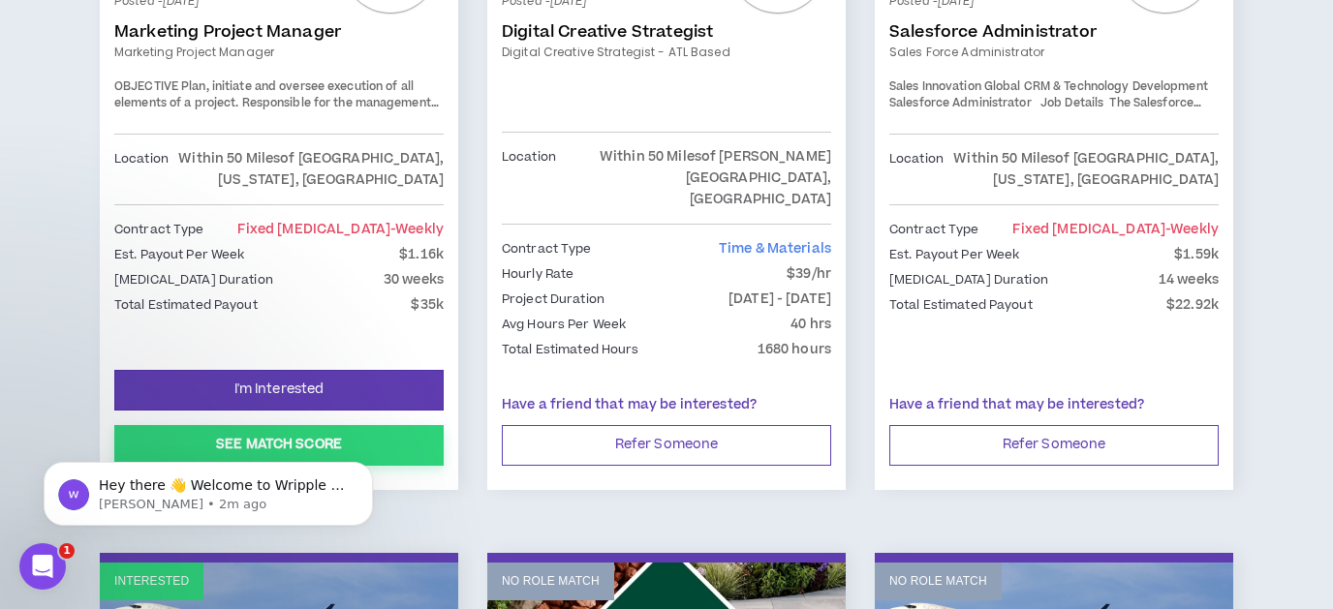
click at [325, 425] on button "See Match Score" at bounding box center [278, 445] width 329 height 41
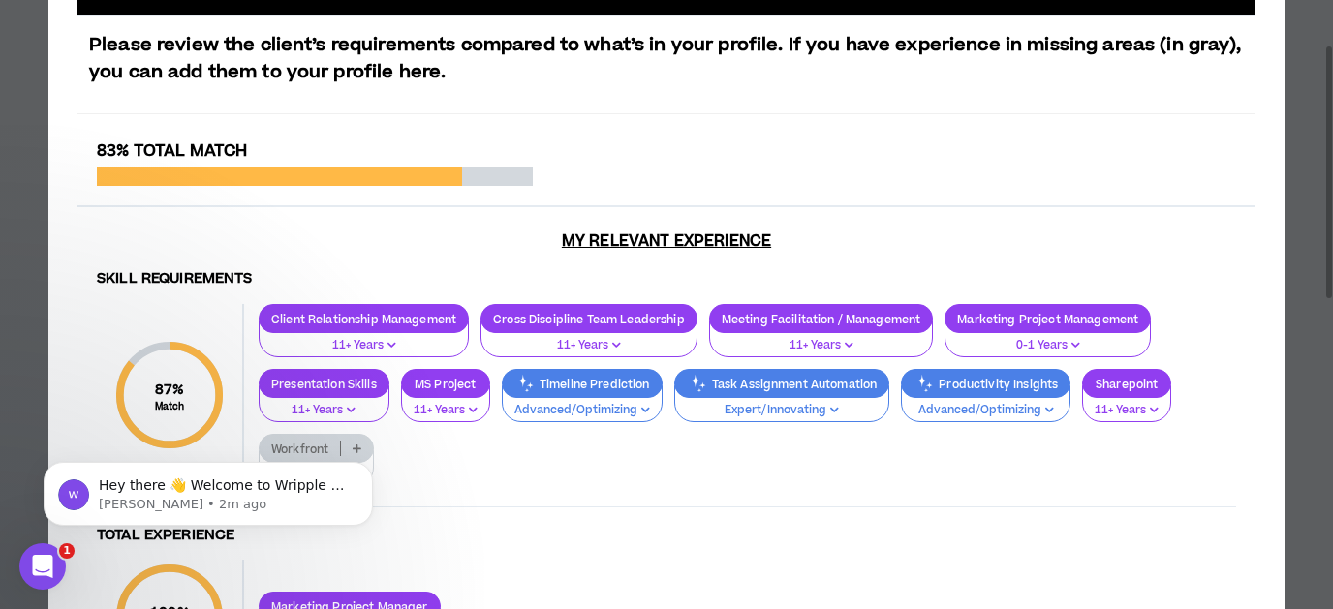
click at [625, 406] on p "Advanced/Optimizing" at bounding box center [583, 410] width 136 height 17
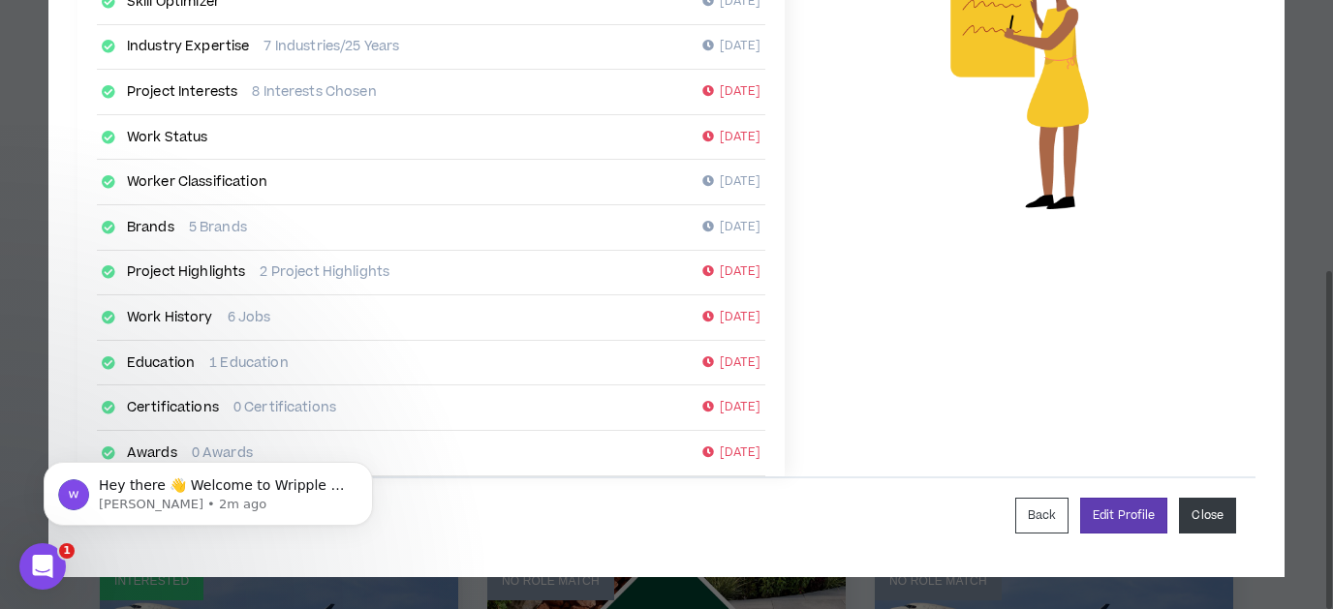
click at [1219, 516] on button "Close" at bounding box center [1207, 516] width 57 height 36
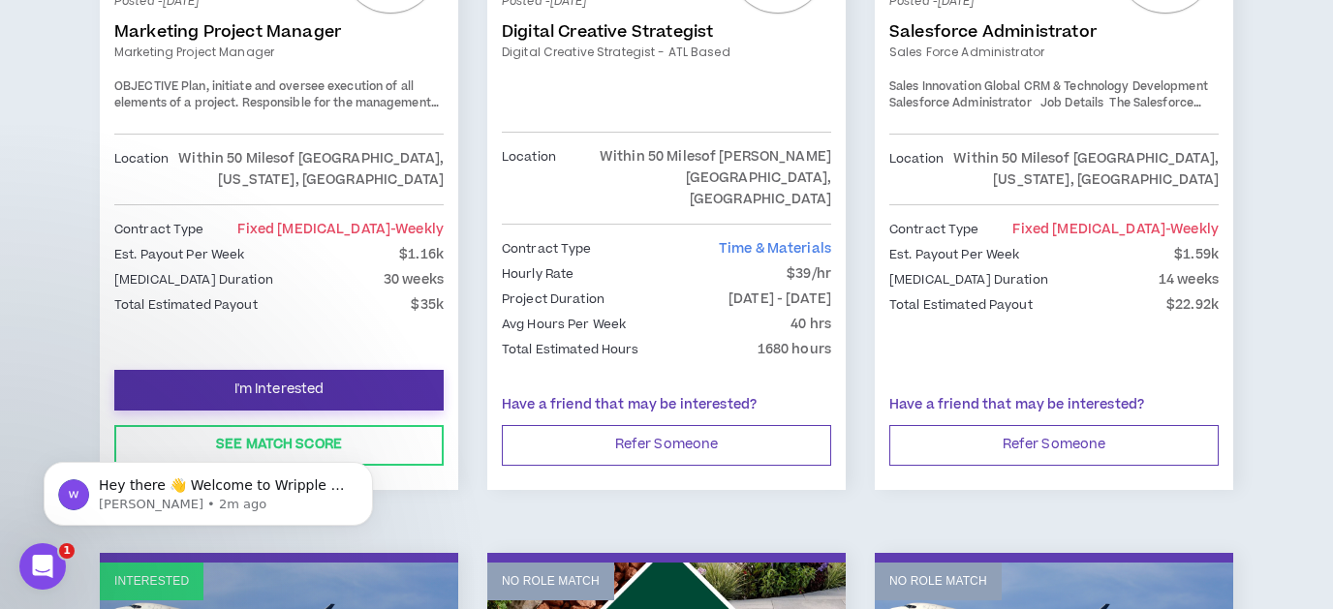
click at [293, 381] on span "I'm Interested" at bounding box center [279, 390] width 90 height 18
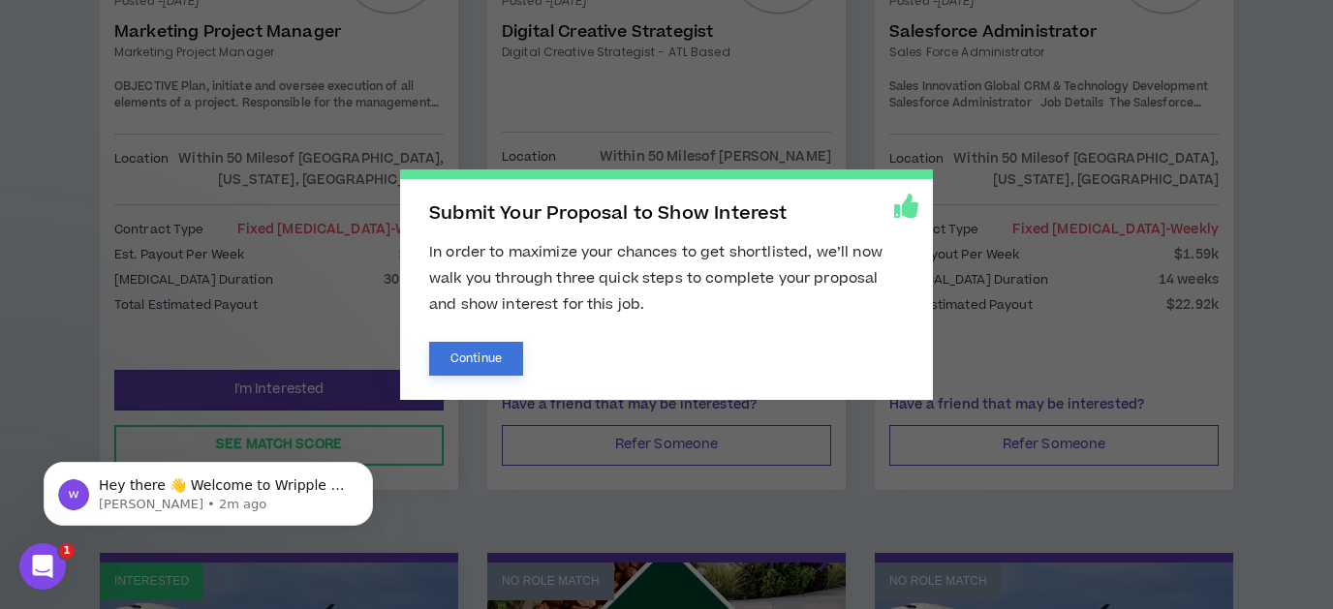
click at [469, 355] on button "Continue" at bounding box center [476, 359] width 94 height 34
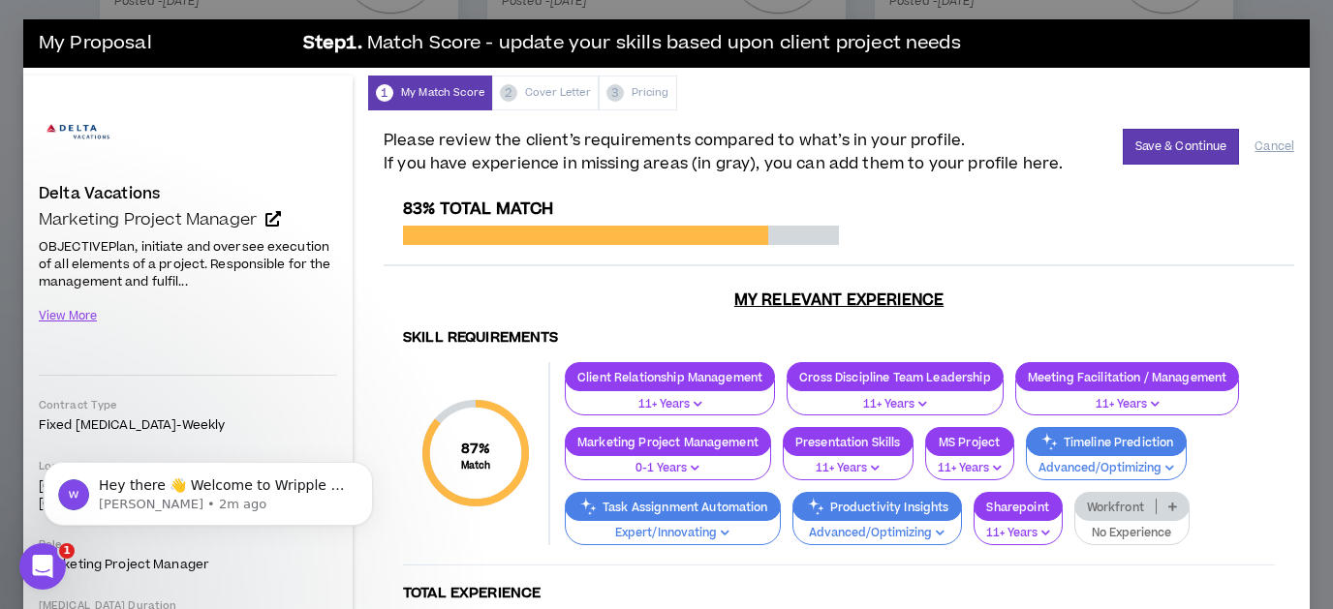
click at [1177, 504] on icon at bounding box center [1173, 507] width 9 height 10
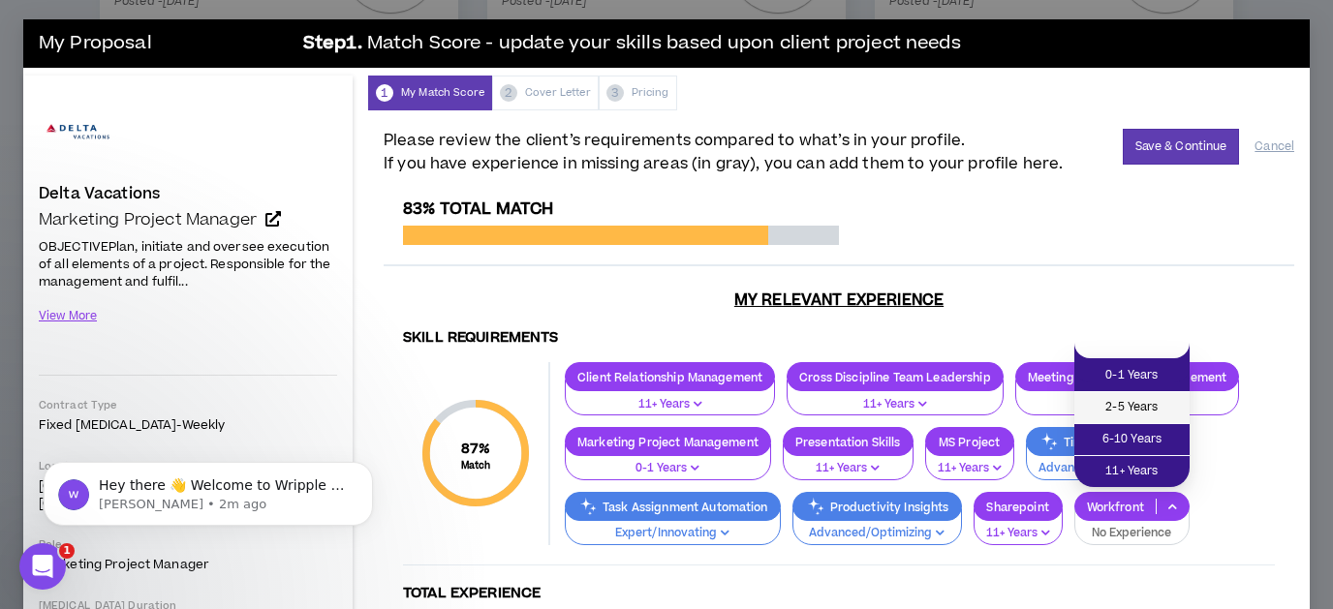
click at [1171, 398] on span "2-5 Years" at bounding box center [1132, 407] width 92 height 21
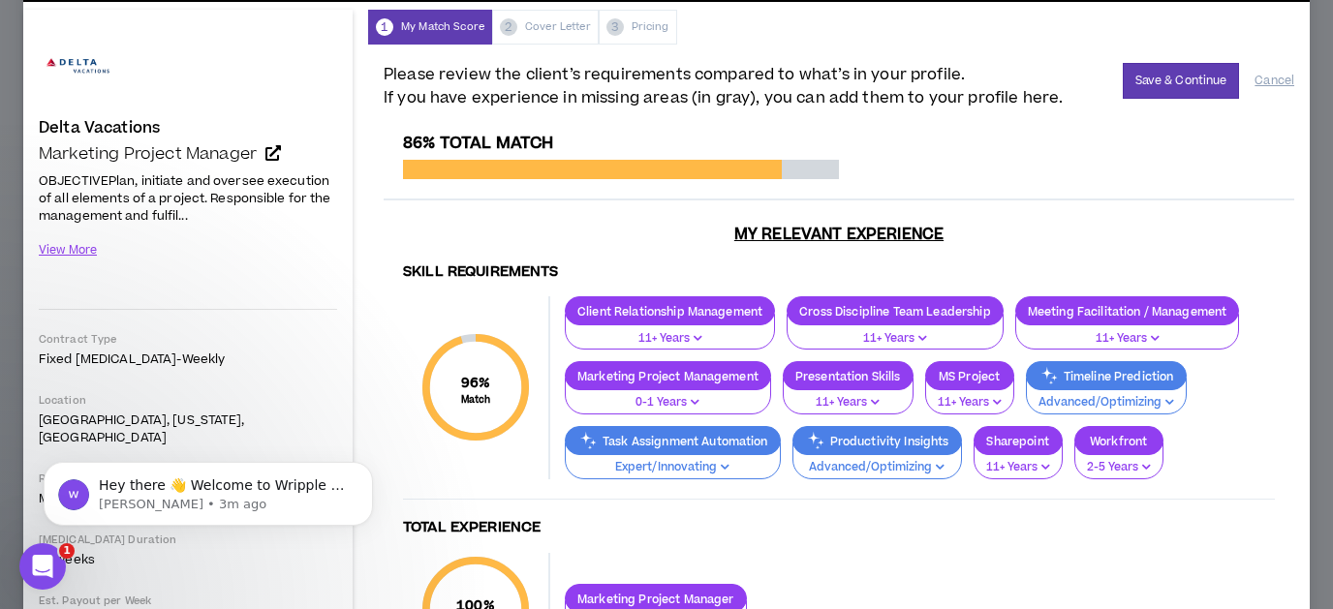
scroll to position [16, 0]
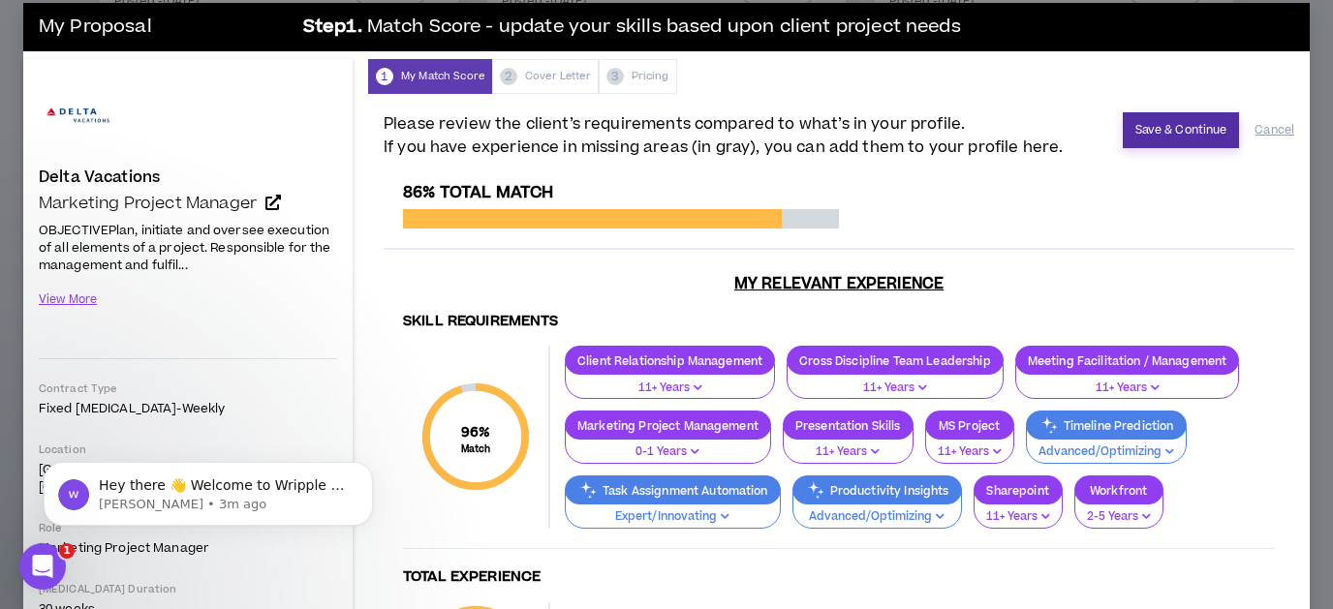
click at [1191, 133] on button "Save & Continue" at bounding box center [1181, 130] width 117 height 36
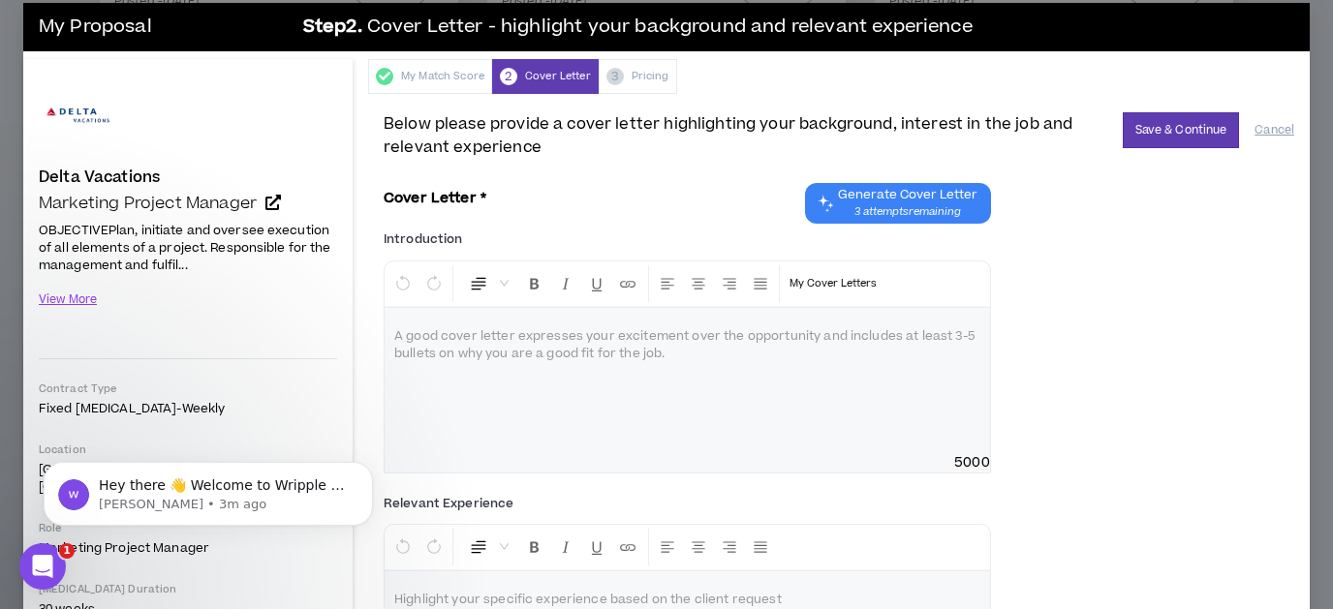
click at [913, 192] on span "Generate Cover Letter" at bounding box center [908, 195] width 140 height 16
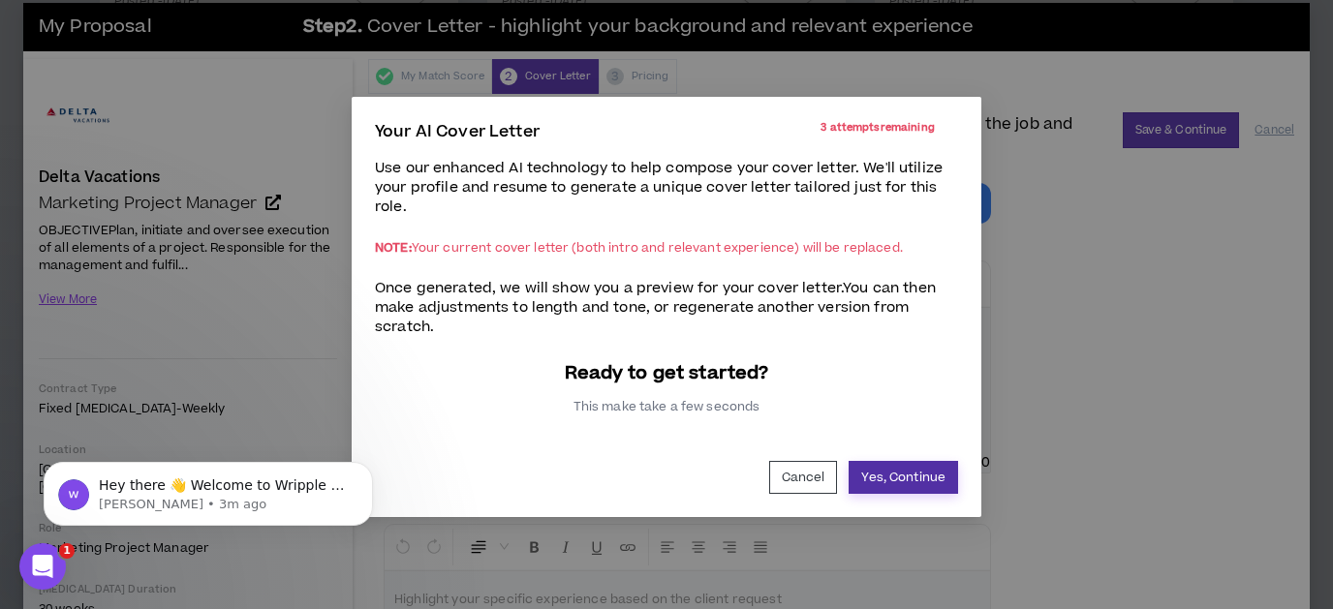
click at [928, 480] on button "Yes, Continue" at bounding box center [903, 477] width 109 height 33
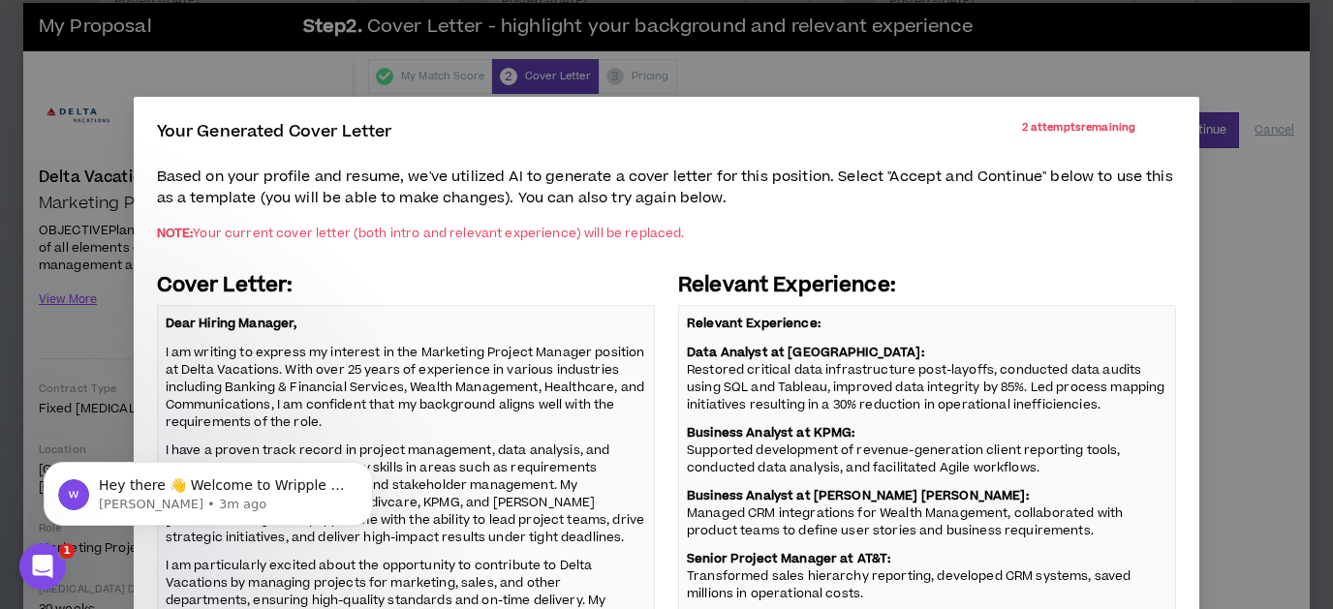
scroll to position [287, 0]
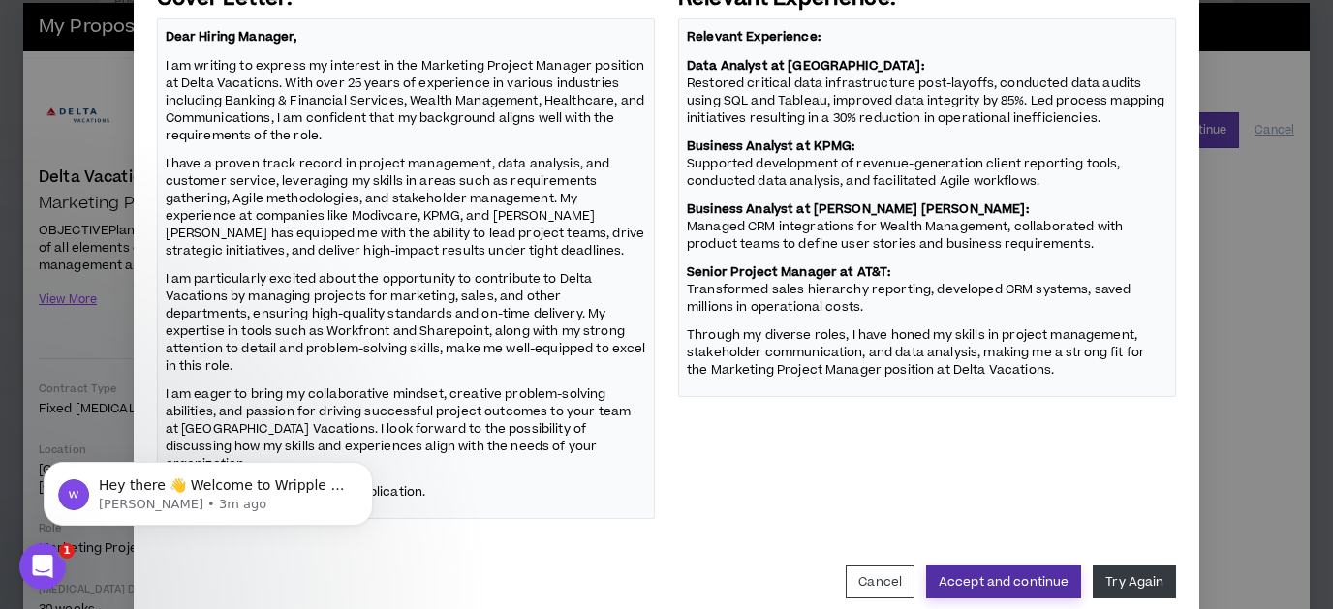
click at [1037, 566] on button "Accept and continue" at bounding box center [1003, 582] width 155 height 33
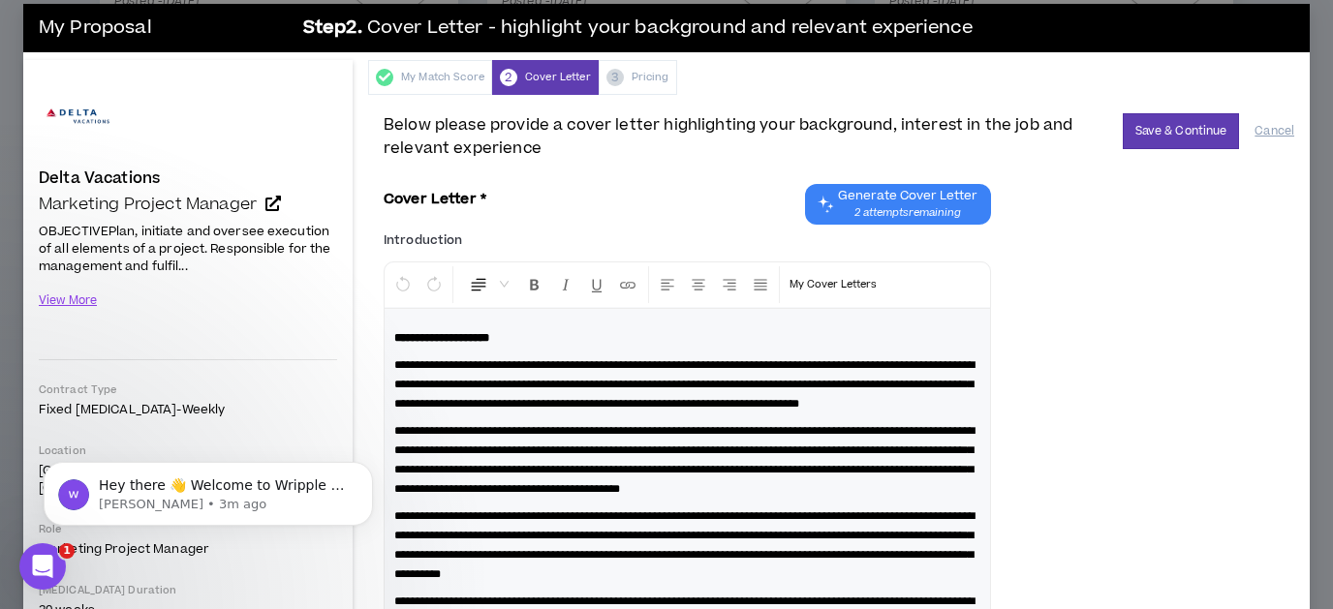
scroll to position [0, 0]
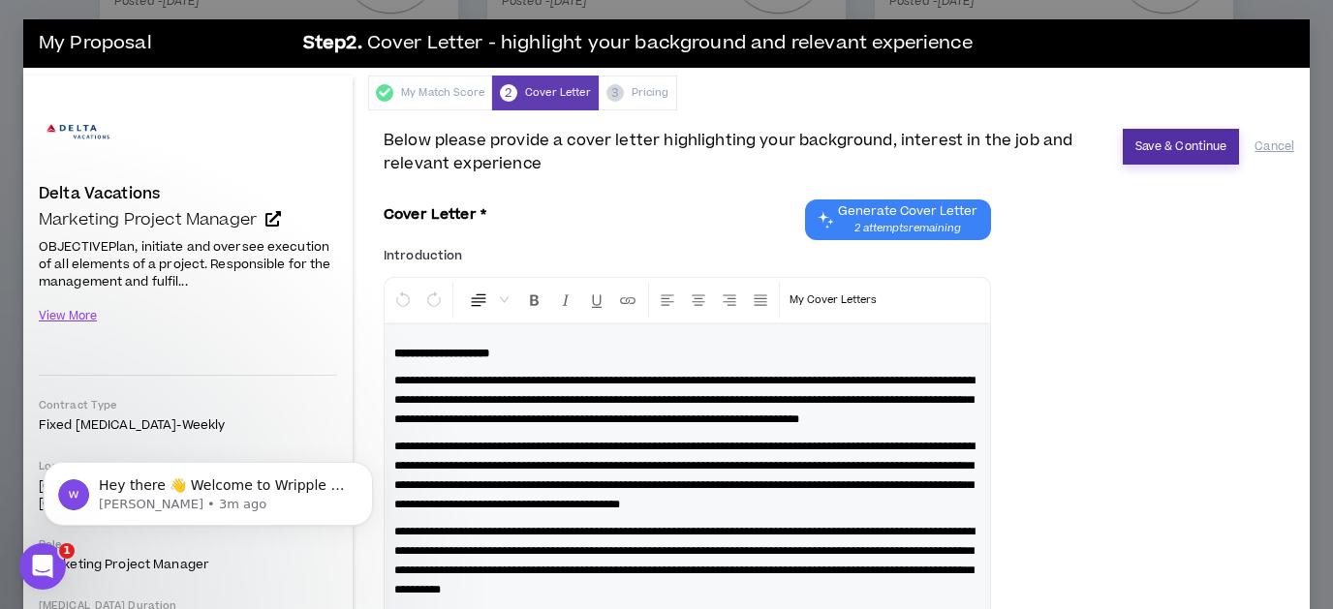
click at [1180, 151] on button "Save & Continue" at bounding box center [1181, 147] width 117 height 36
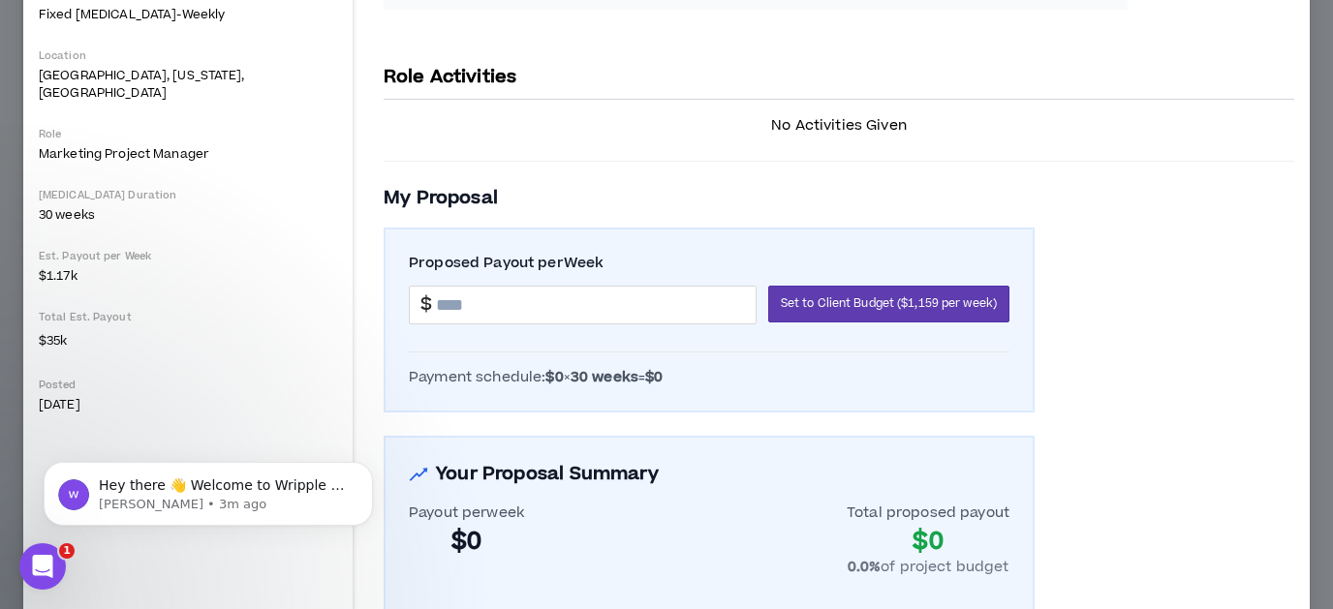
scroll to position [492, 0]
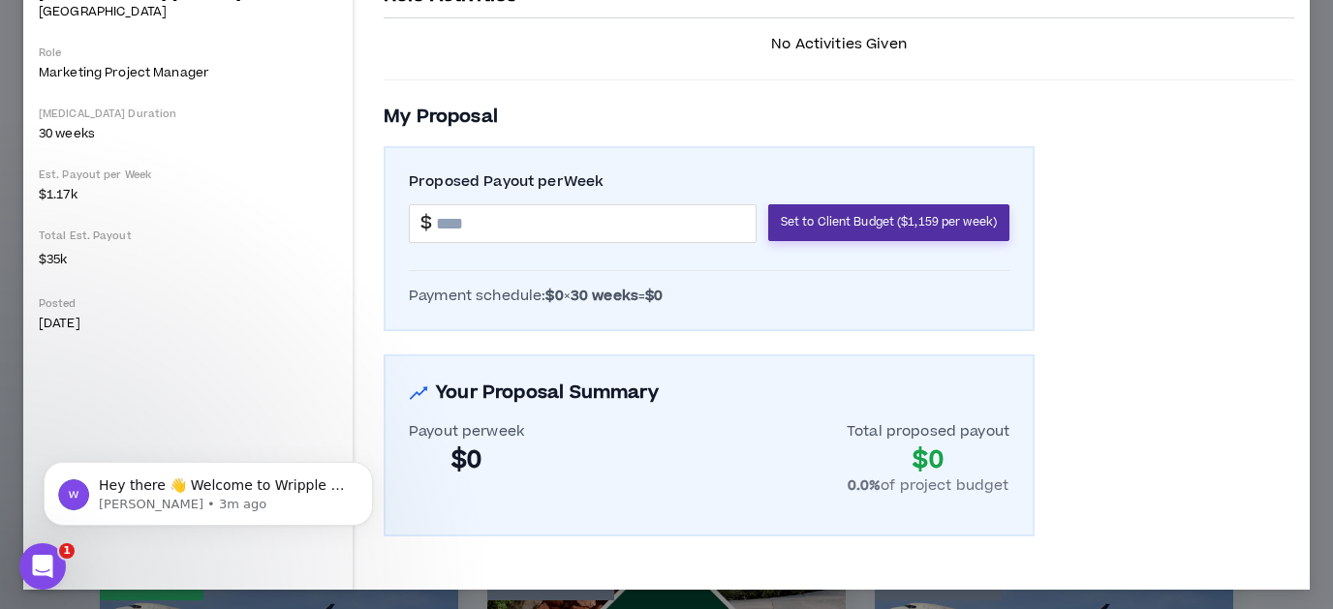
click at [867, 215] on span "Set to Client Budget ($1,159 per week)" at bounding box center [889, 222] width 216 height 18
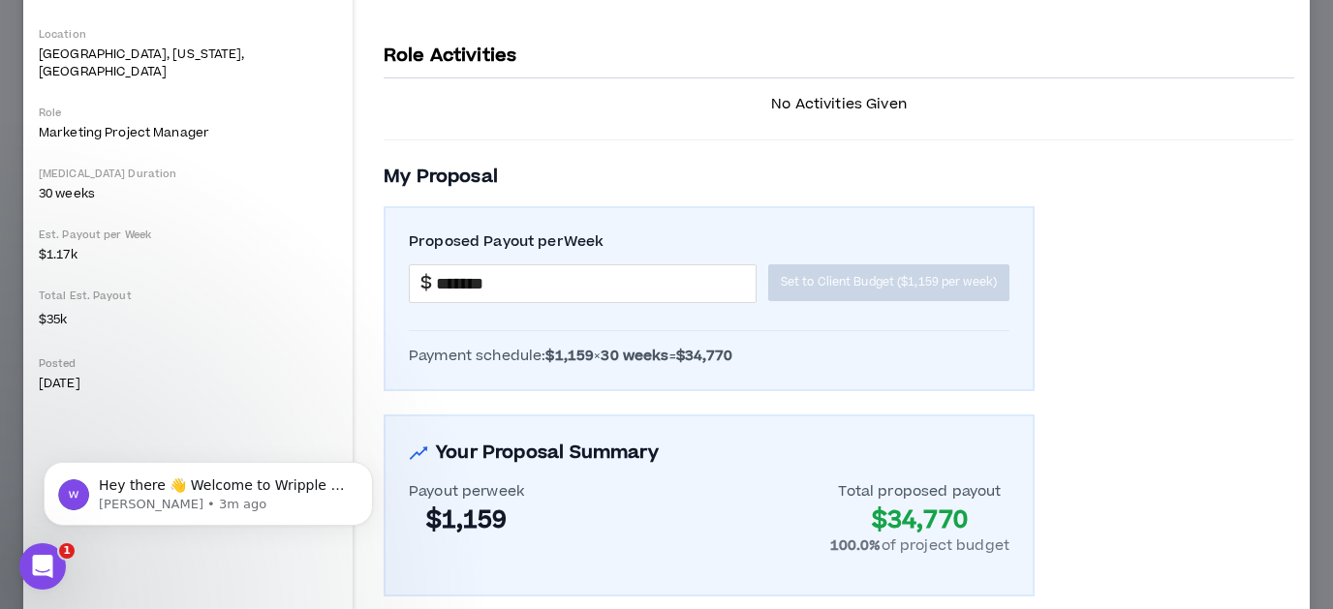
scroll to position [455, 0]
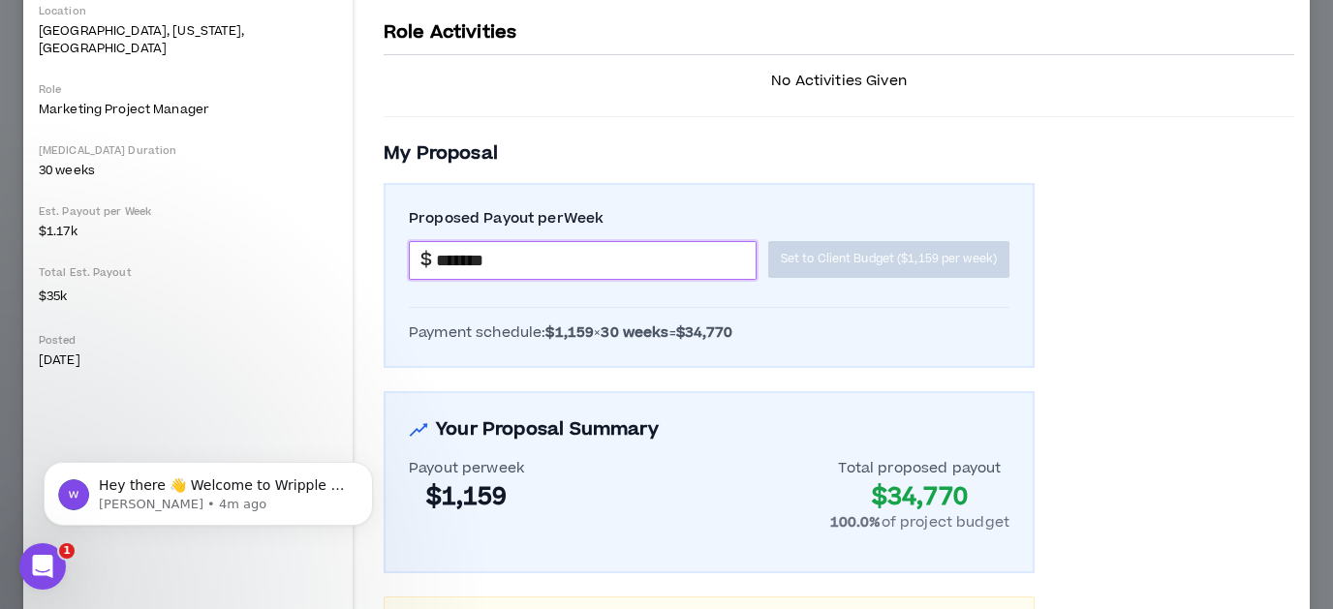
click at [468, 254] on input "*******" at bounding box center [596, 260] width 320 height 37
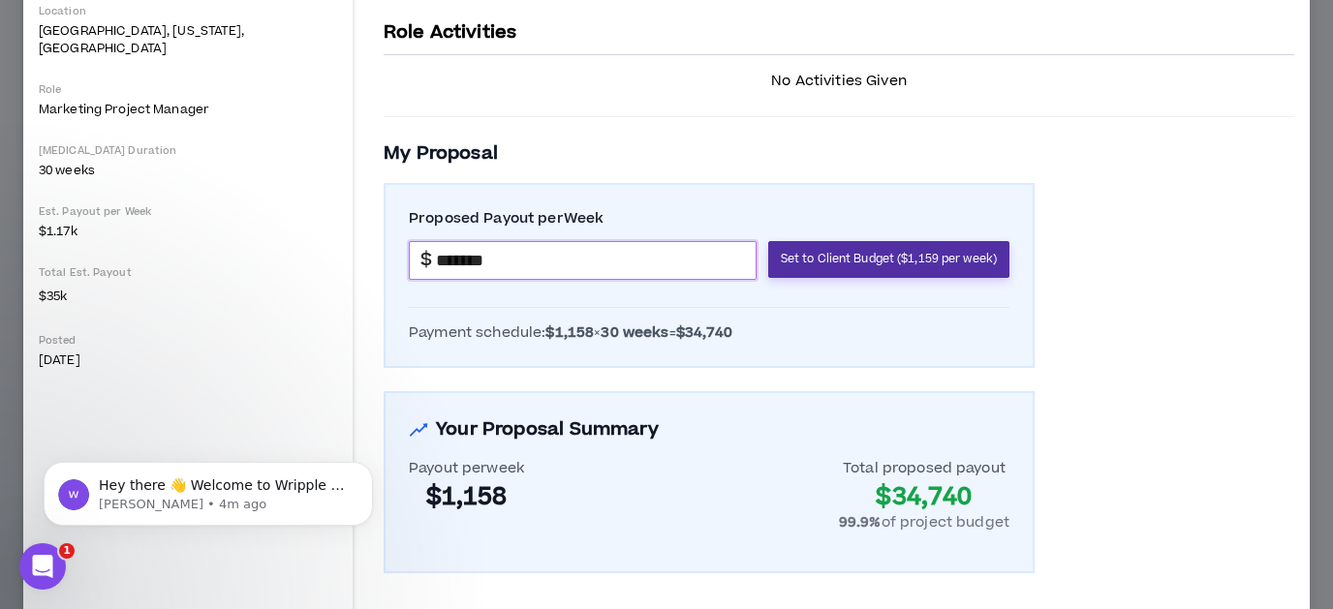
click at [876, 264] on span "Set to Client Budget ($1,159 per week)" at bounding box center [889, 259] width 216 height 18
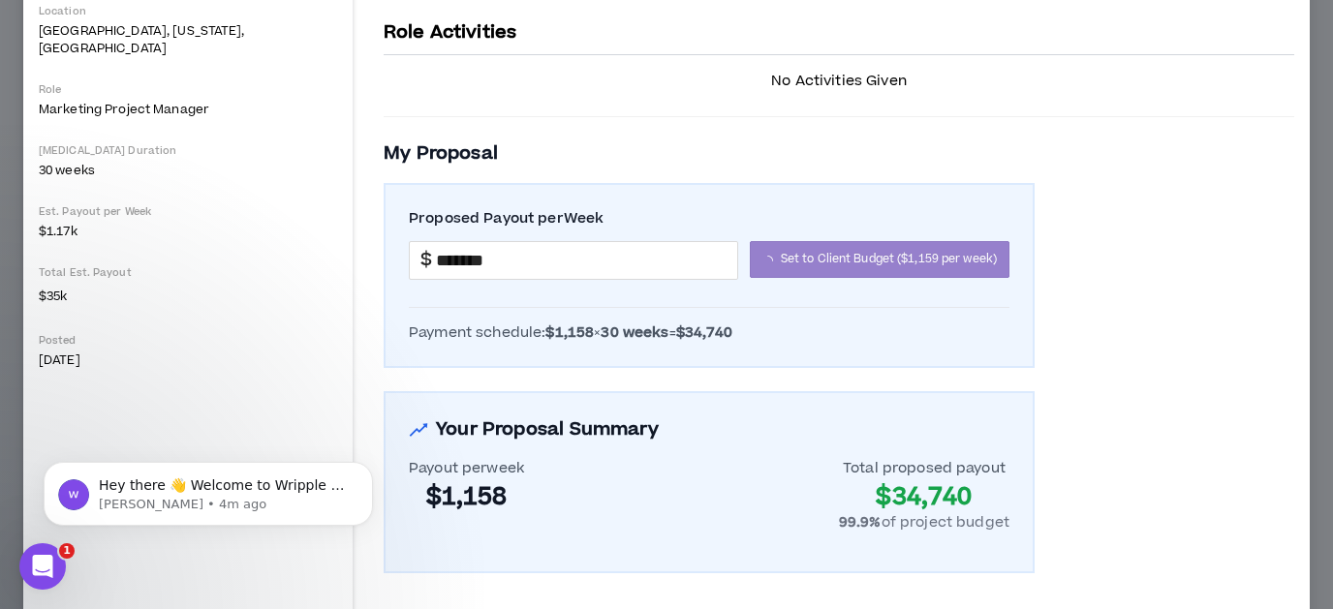
type input "*******"
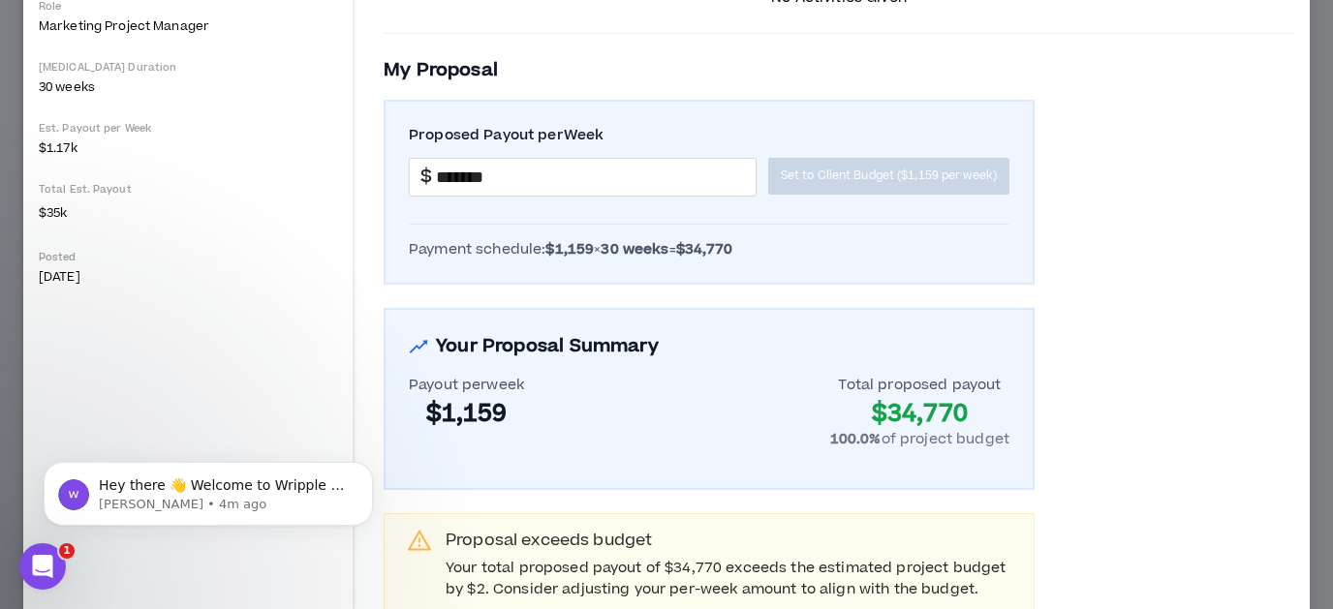
scroll to position [617, 0]
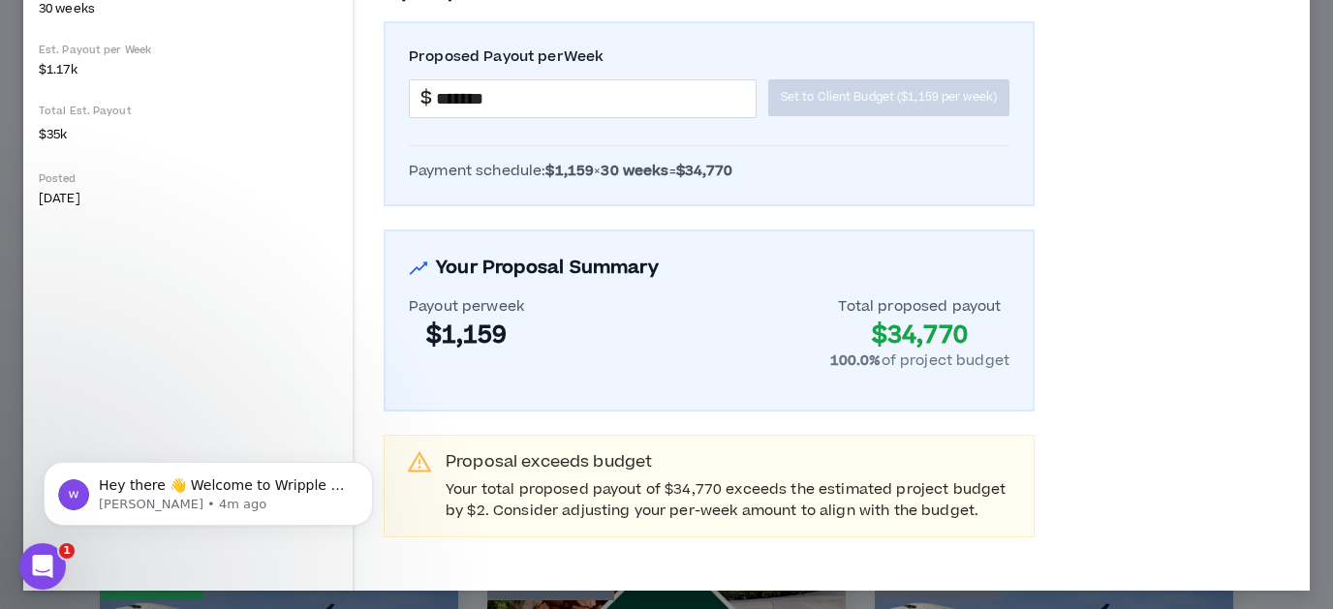
click at [495, 333] on div "$1,159" at bounding box center [466, 336] width 115 height 31
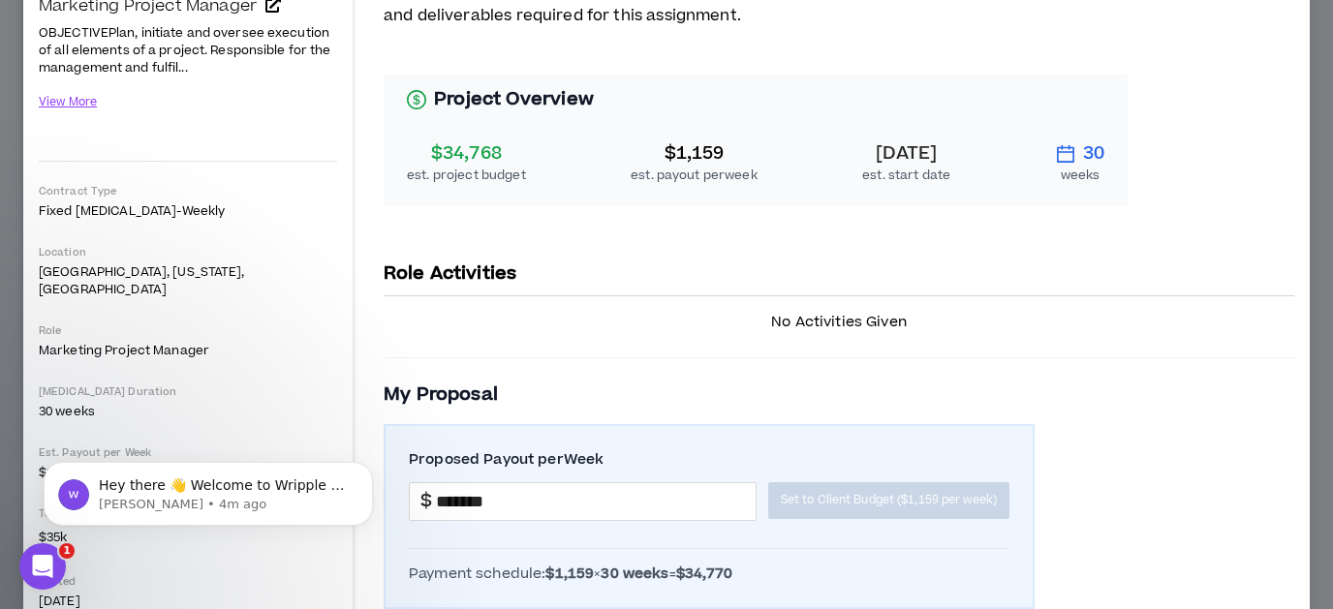
scroll to position [0, 0]
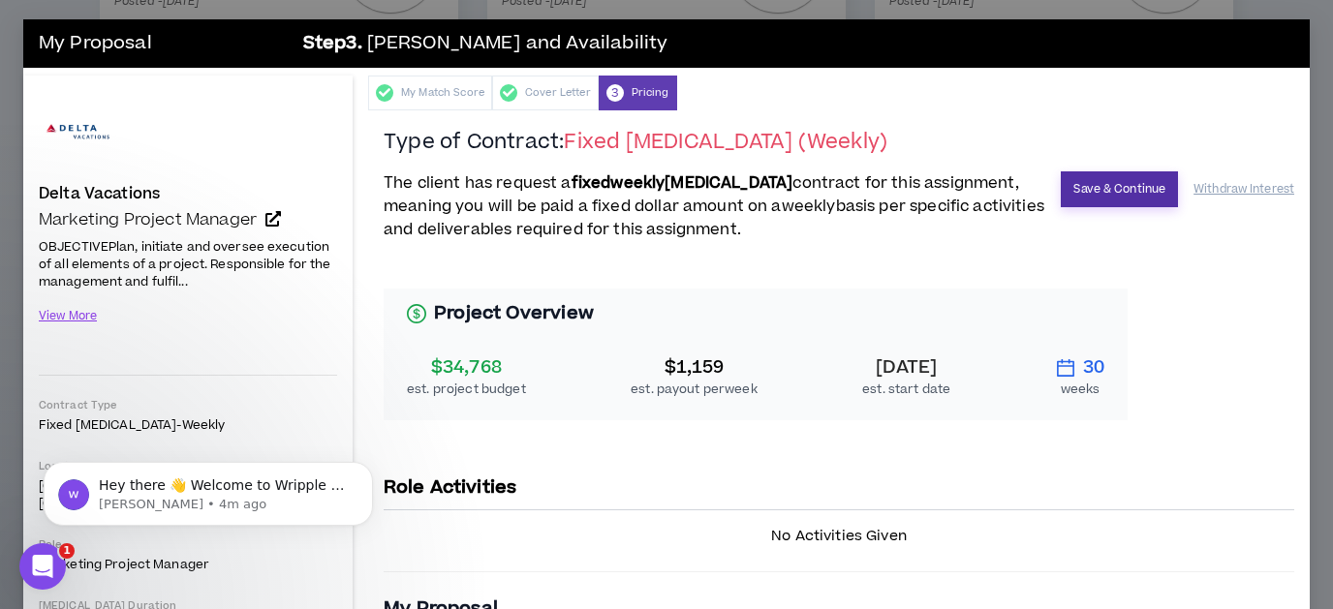
click at [1105, 193] on button "Save & Continue" at bounding box center [1119, 190] width 117 height 36
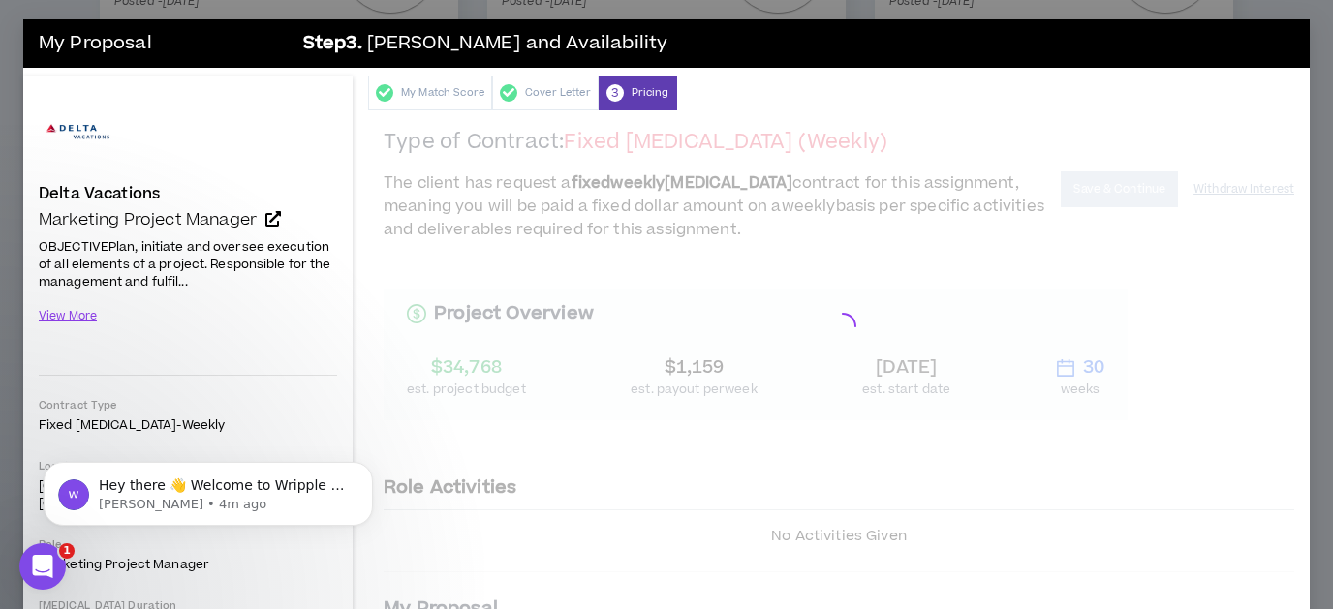
drag, startPoint x: 1076, startPoint y: 185, endPoint x: 1074, endPoint y: 172, distance: 12.7
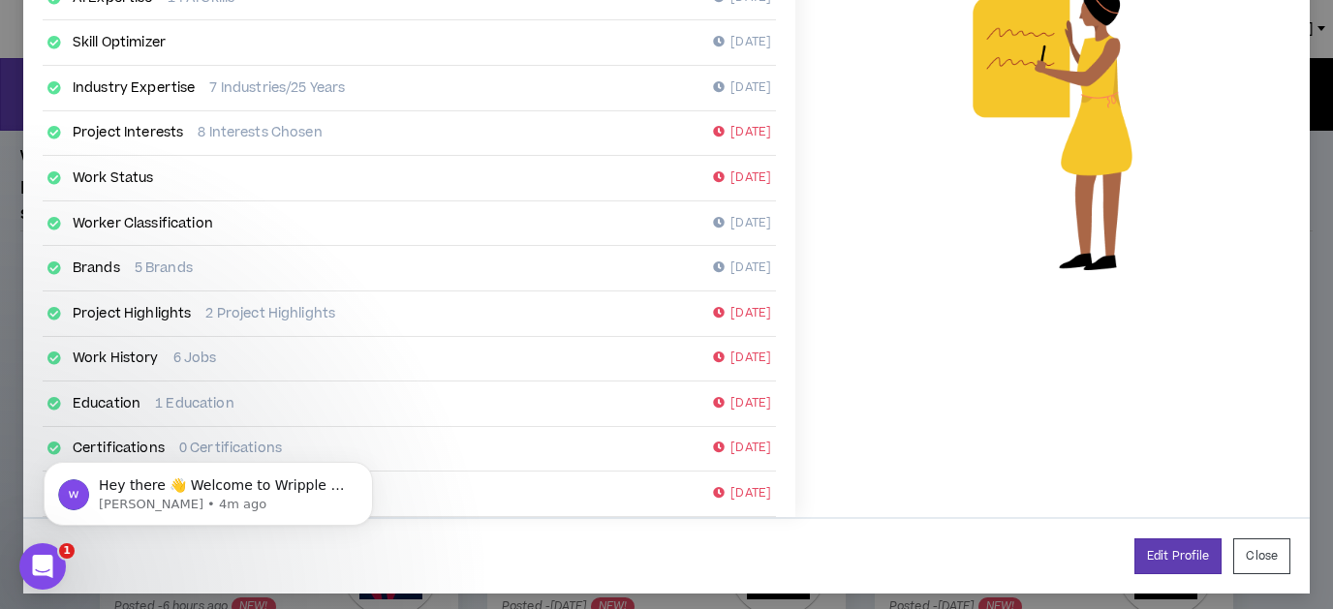
scroll to position [404, 0]
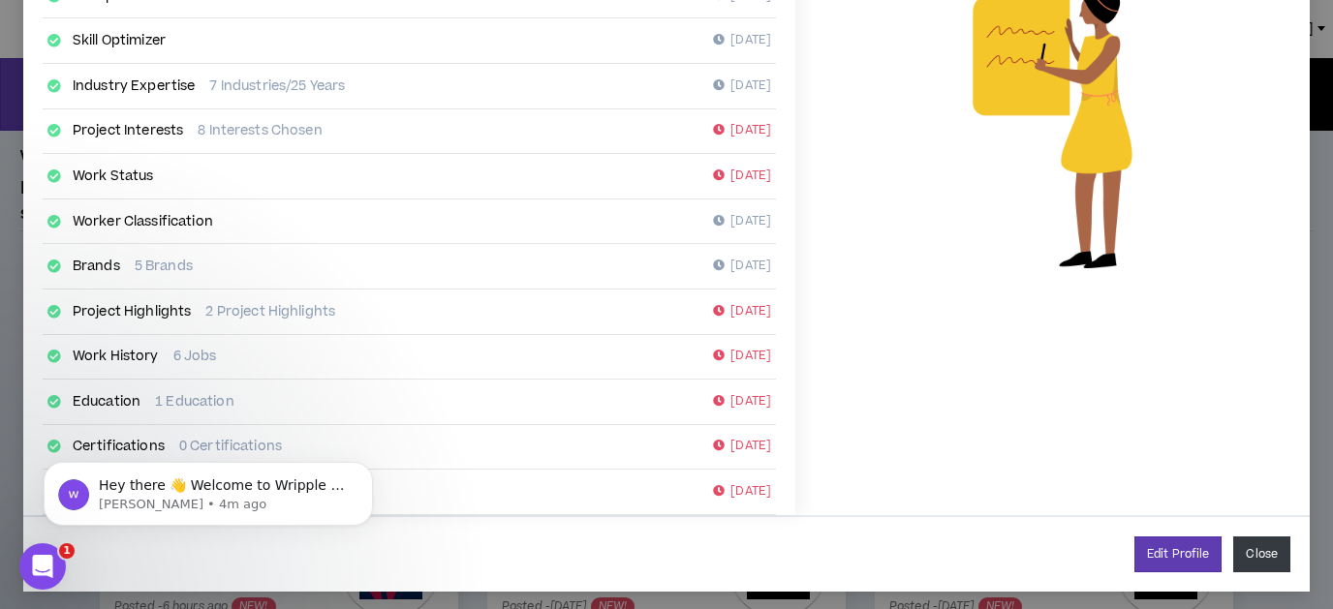
click at [1265, 537] on button "Close" at bounding box center [1261, 555] width 57 height 36
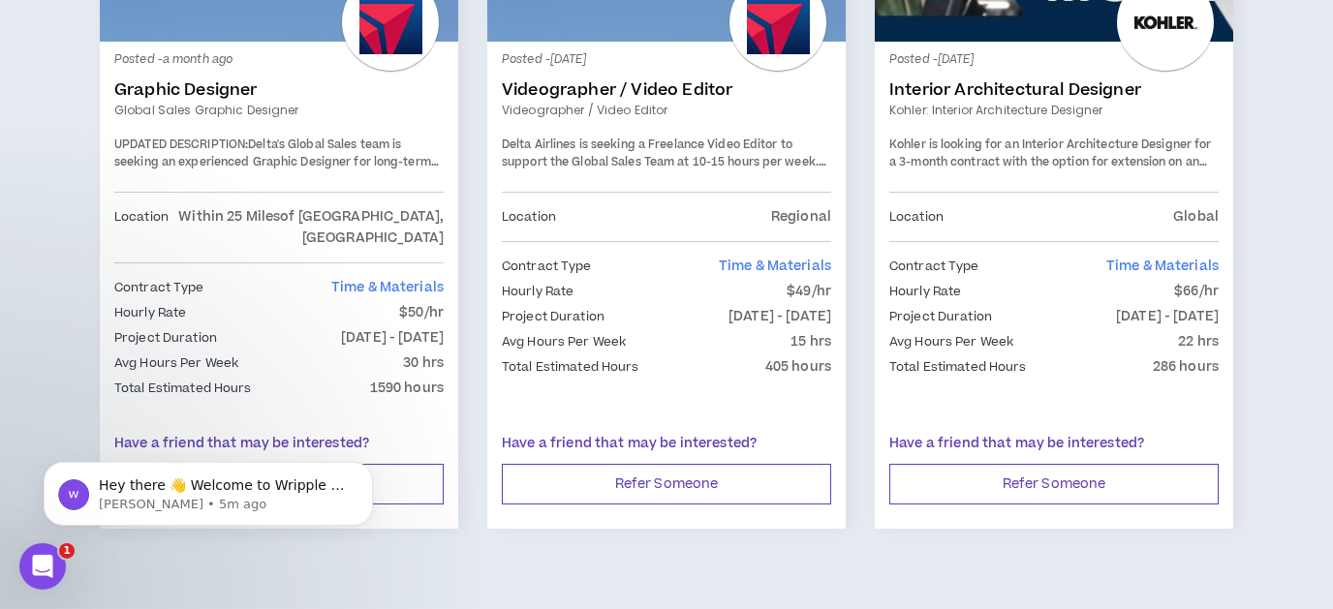
scroll to position [3443, 0]
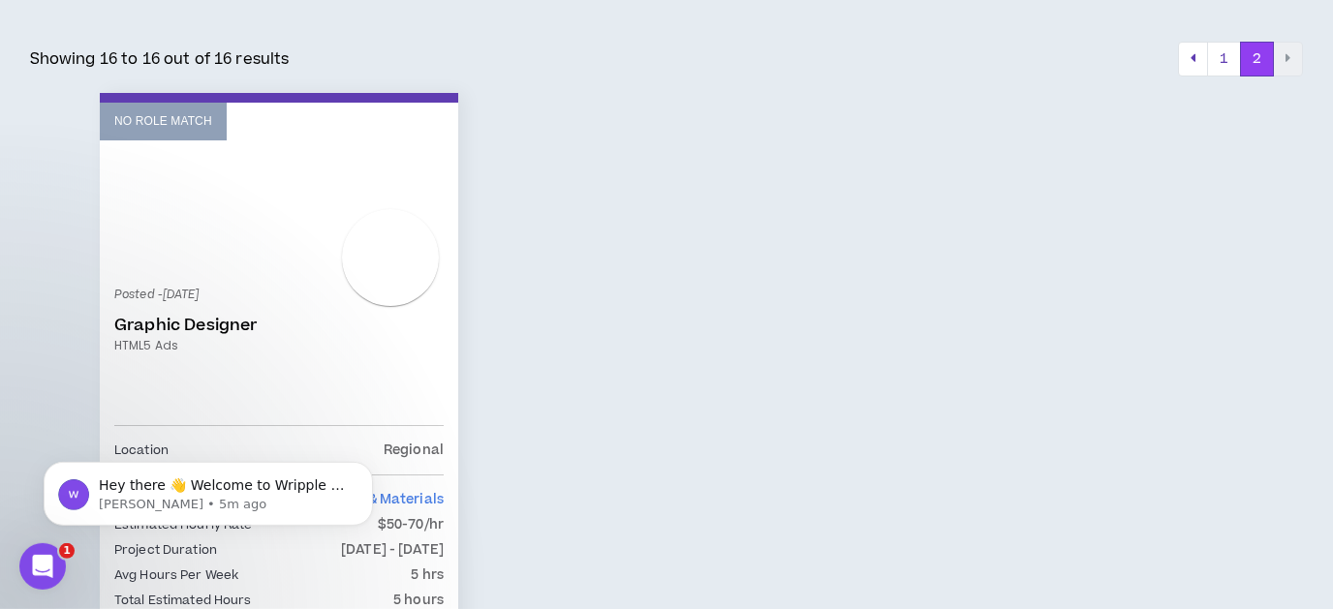
scroll to position [390, 0]
